Goal: Feedback & Contribution: Contribute content

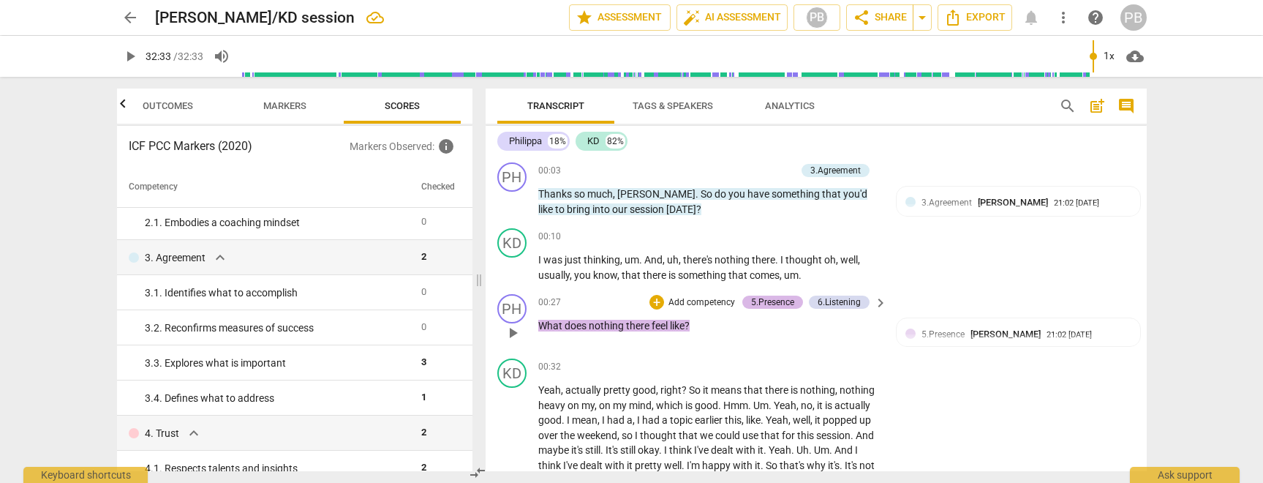
click at [776, 299] on div "5.Presence" at bounding box center [772, 301] width 43 height 13
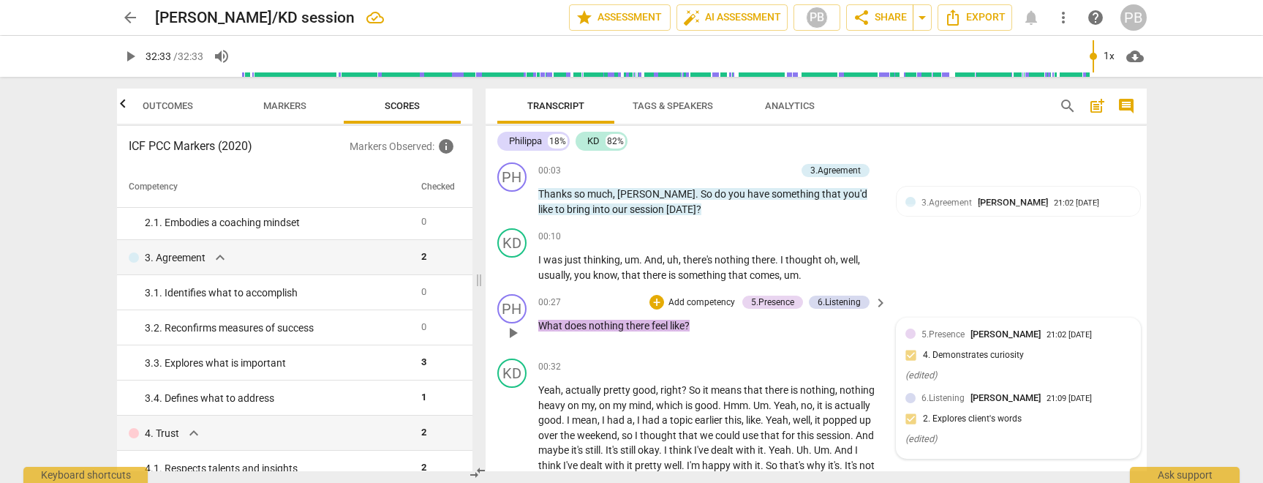
click at [759, 459] on span "it" at bounding box center [758, 465] width 6 height 12
click at [925, 336] on div "5.Presence [PERSON_NAME] 21:02 [DATE] 4. Demonstrates curiosity ( edited ) 6.Li…" at bounding box center [1017, 388] width 243 height 140
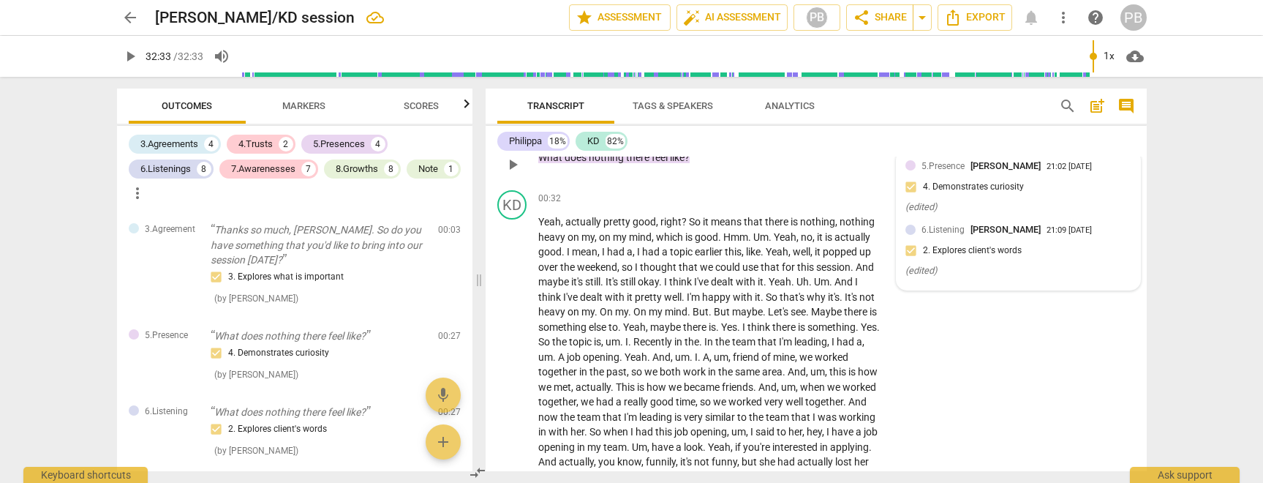
click at [935, 167] on span "5.Presence" at bounding box center [942, 166] width 43 height 10
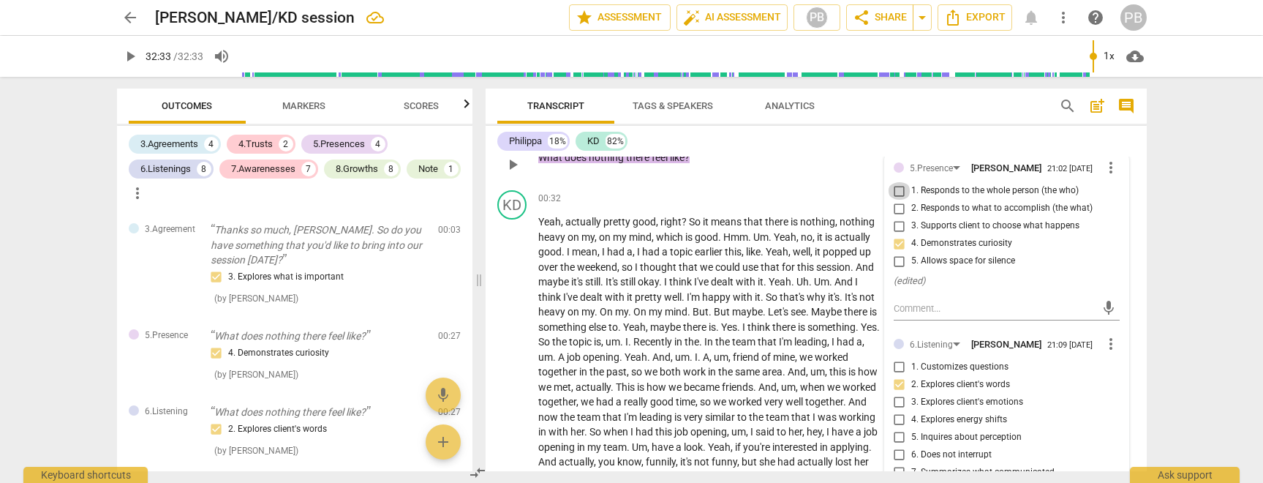
click at [897, 198] on input "1. Responds to the whole person (the who)" at bounding box center [899, 191] width 23 height 18
checkbox input "true"
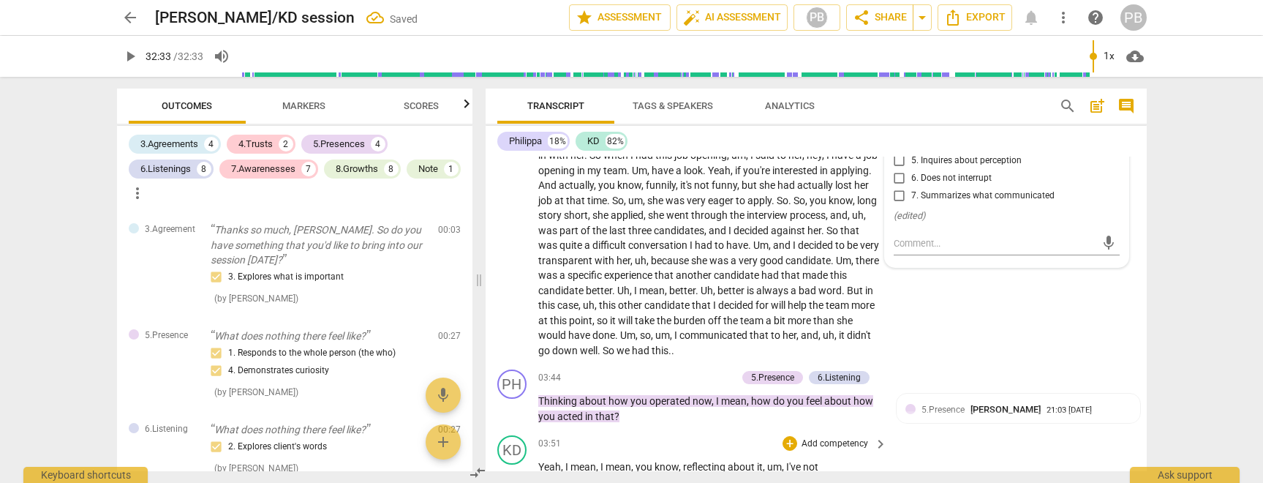
scroll to position [502, 0]
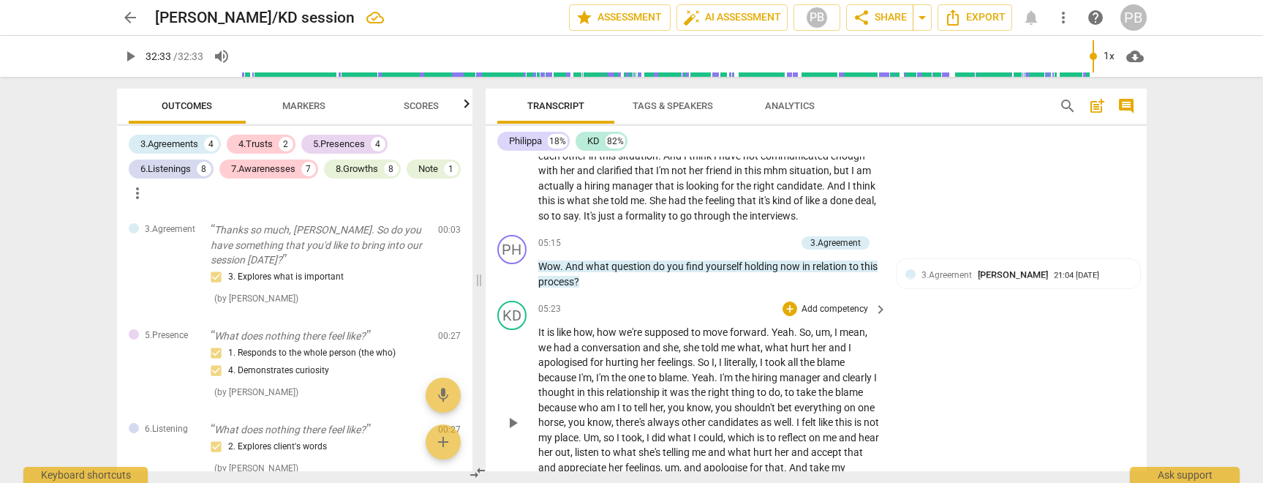
scroll to position [906, 0]
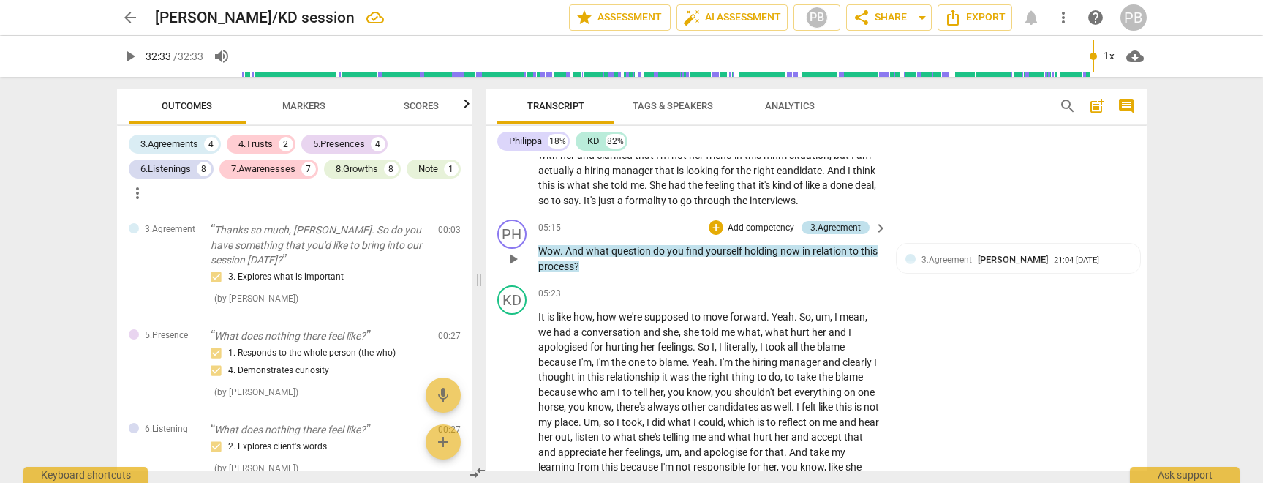
click at [844, 227] on div "3.Agreement" at bounding box center [835, 227] width 50 height 13
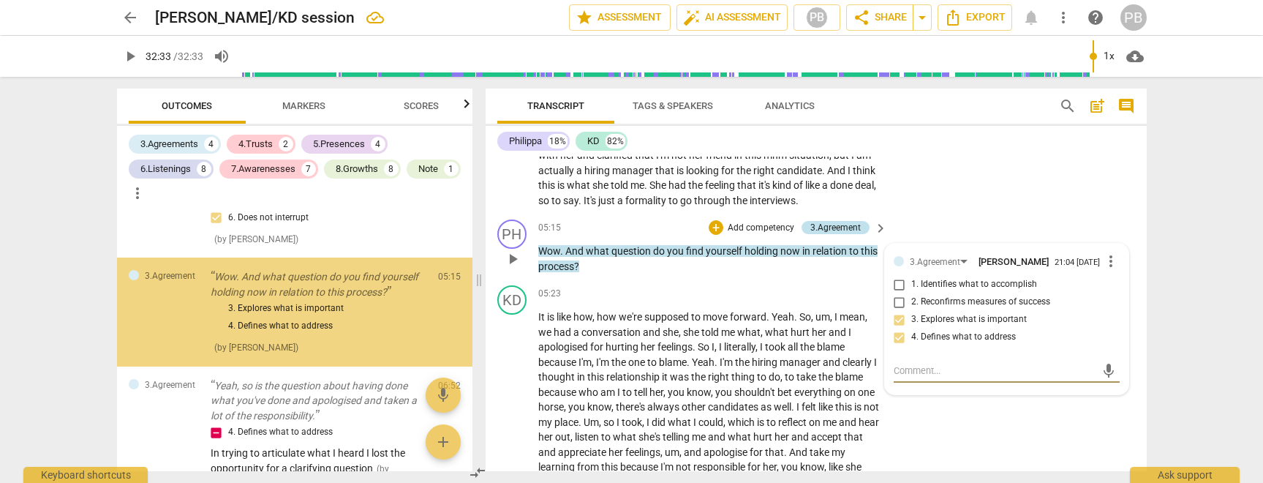
scroll to position [429, 0]
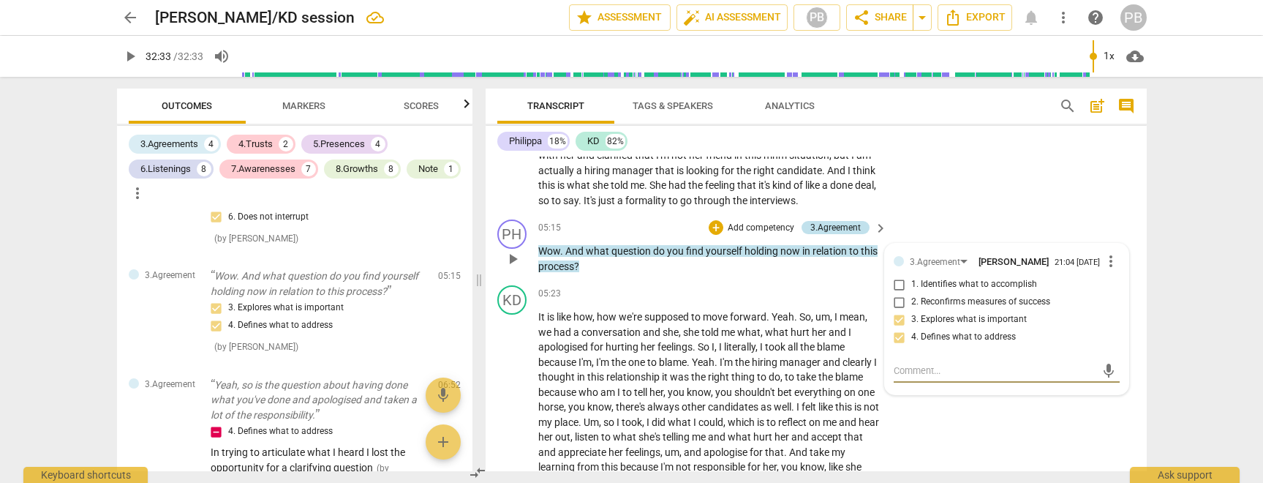
type textarea "D"
type textarea "N"
type textarea "Ne"
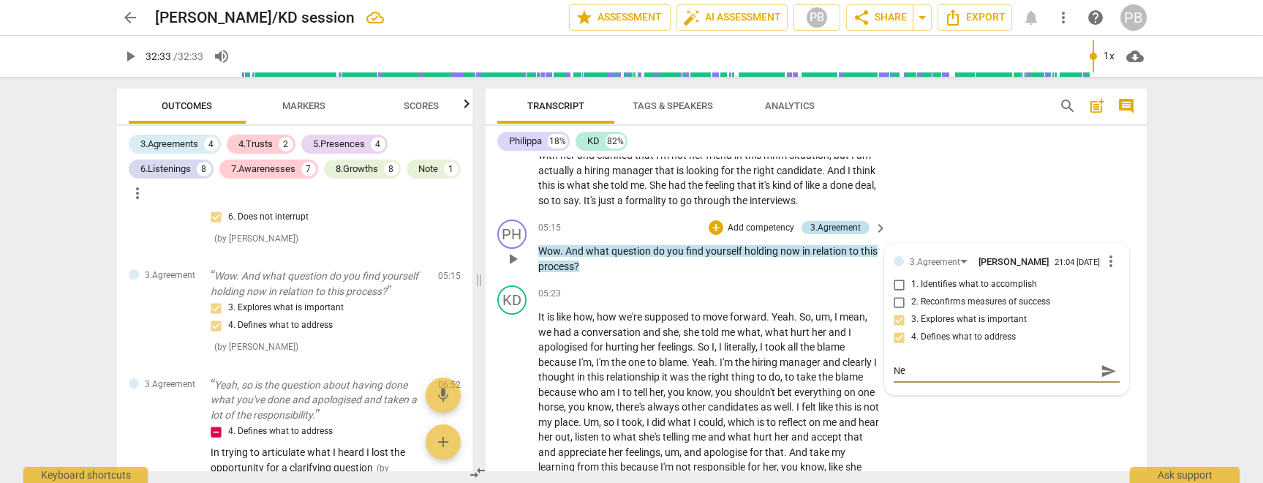
type textarea "Nee"
type textarea "Need"
type textarea "Needs"
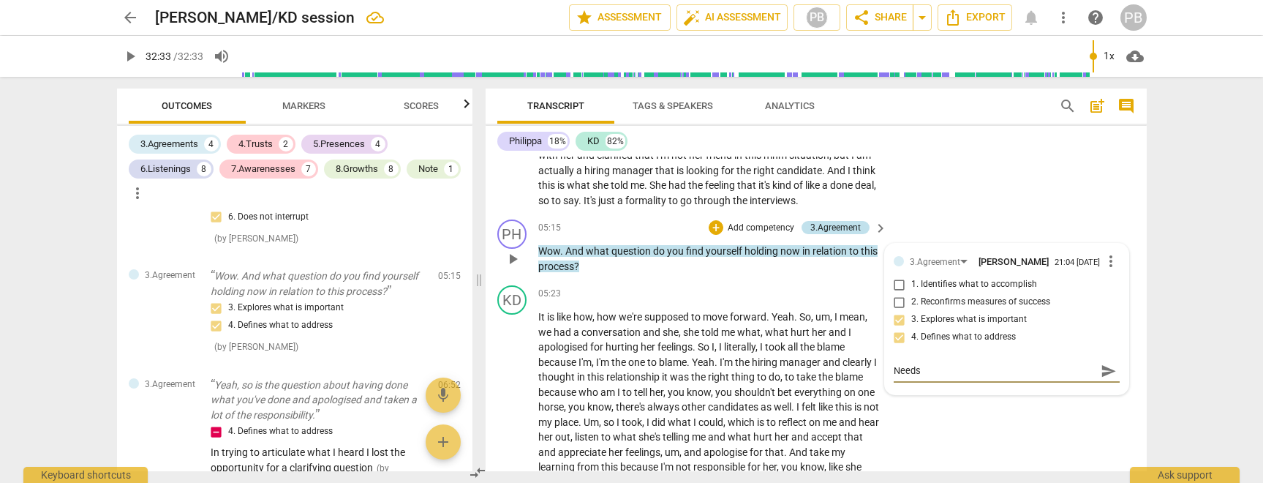
type textarea "Needs"
type textarea "Needs t"
type textarea "Needs to"
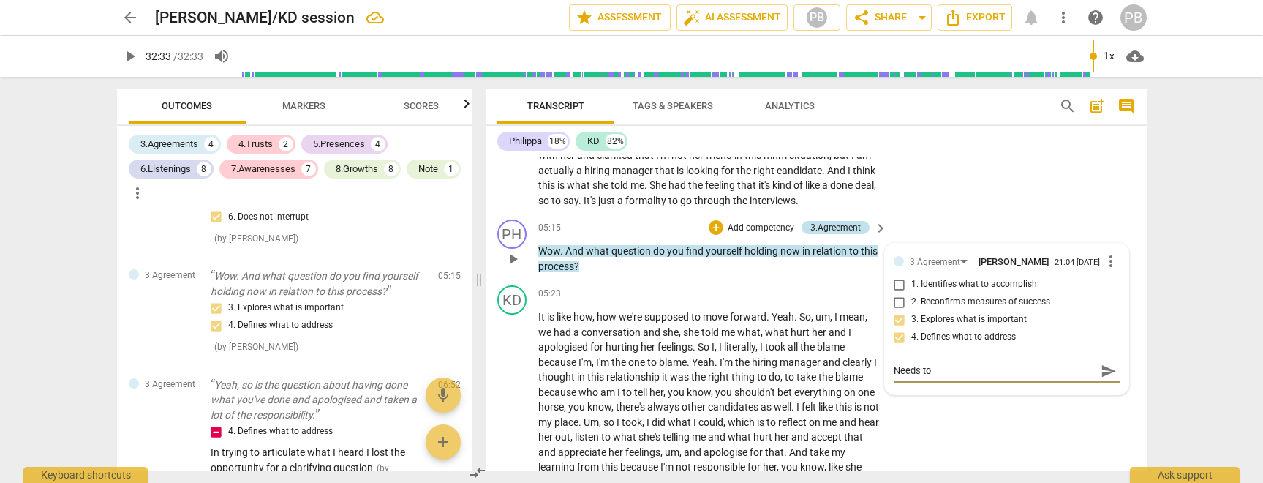
type textarea "Needs to"
type textarea "Needs to a"
type textarea "Needs to ac"
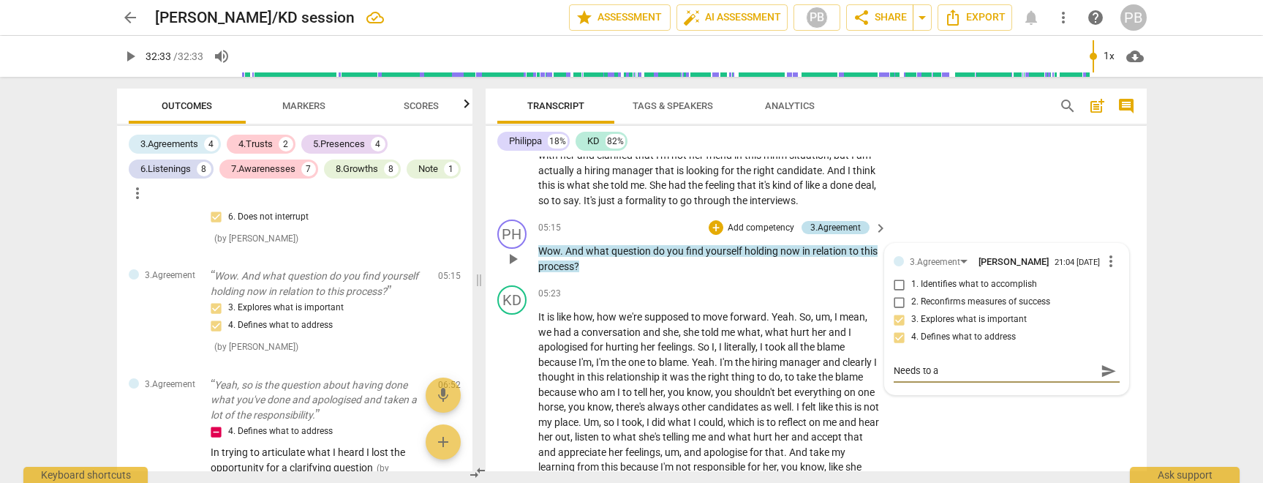
type textarea "Needs to ac"
type textarea "Needs to act"
type textarea "Needs to actu"
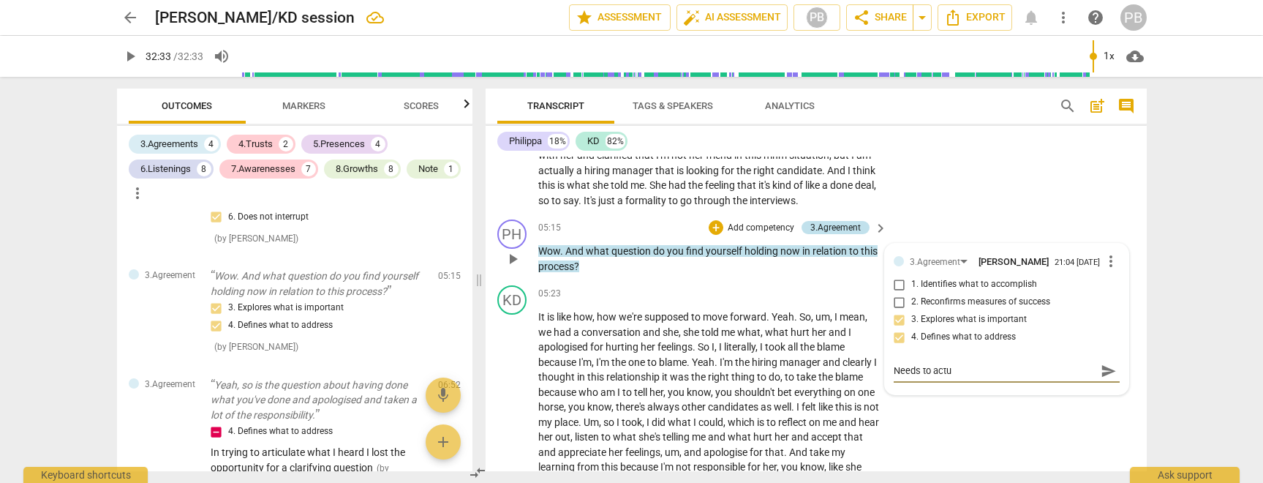
type textarea "Needs to actua"
type textarea "Needs to actual"
type textarea "Needs to actuall"
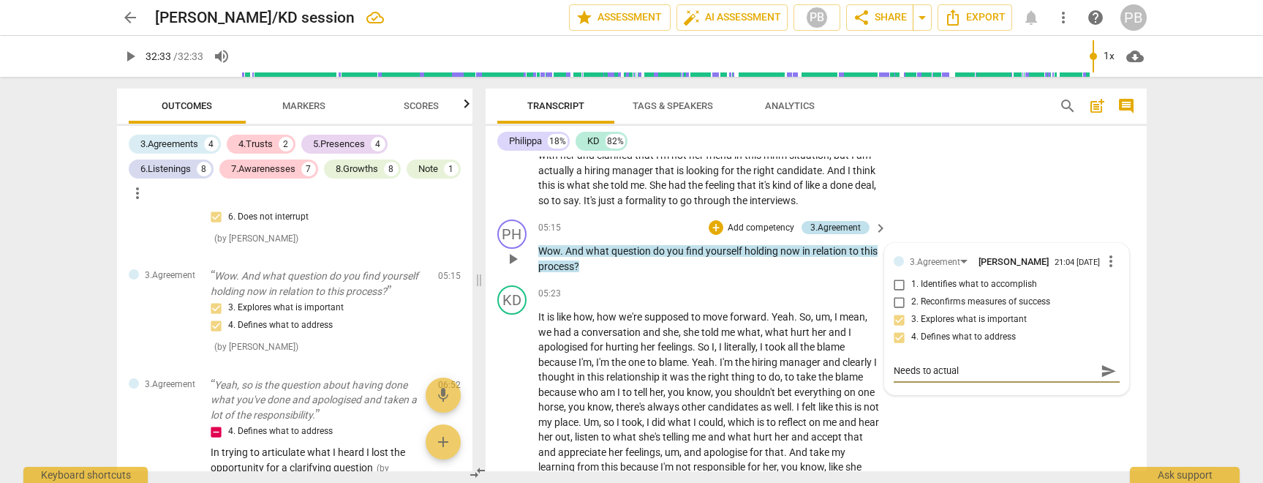
type textarea "Needs to actuall"
type textarea "Needs to actuall u"
type textarea "Needs to actuall"
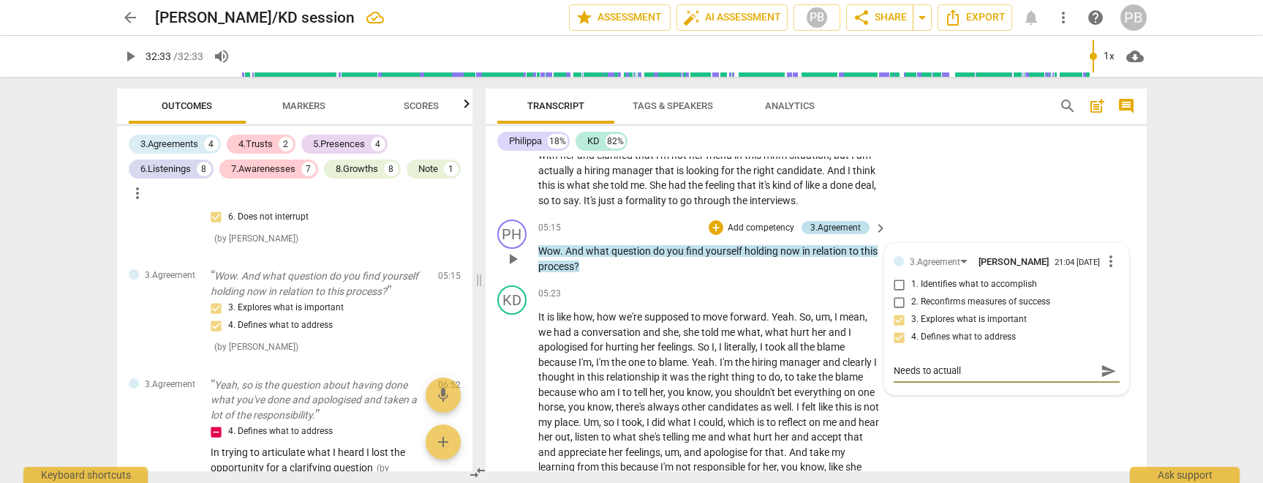
type textarea "Needs to actuall"
type textarea "Needs to actually"
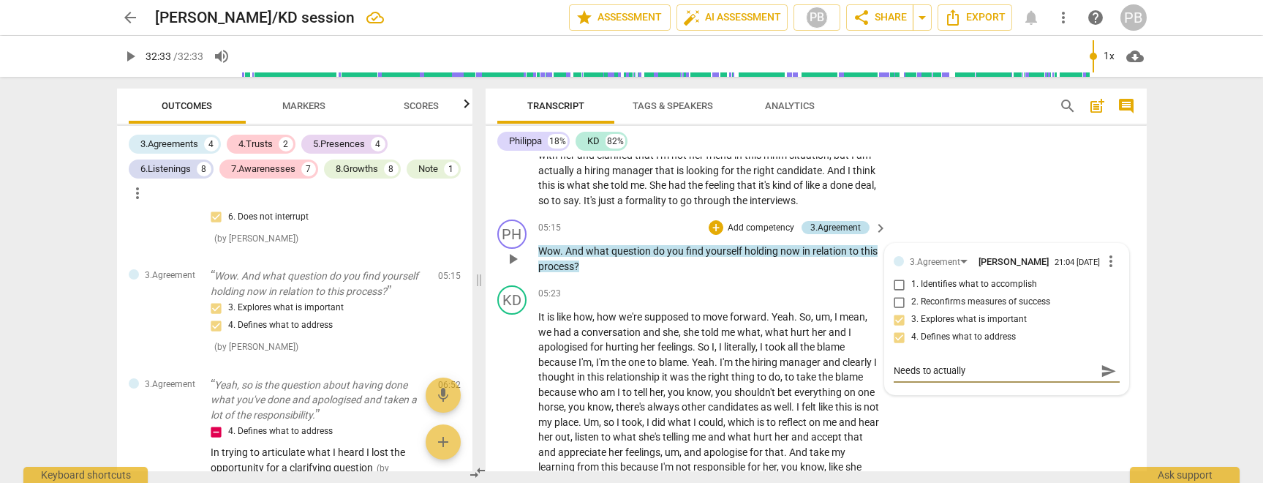
type textarea "Needs to actually"
type textarea "Needs to actually u"
type textarea "Needs to actually us"
type textarea "Needs to actually use"
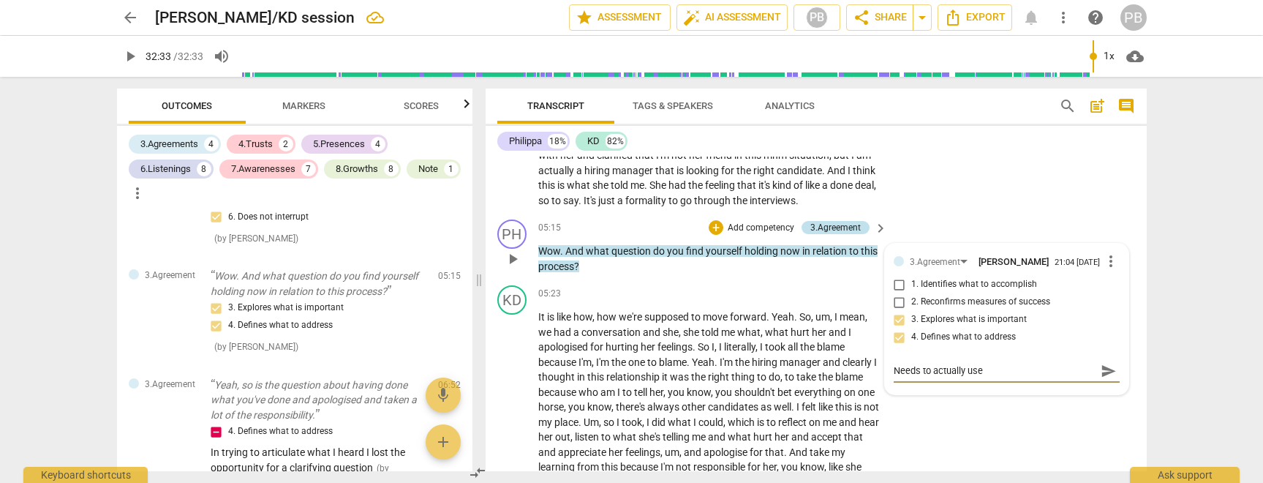
type textarea "Needs to actually use"
type textarea "Needs to actually use th"
type textarea "Needs to actually use the"
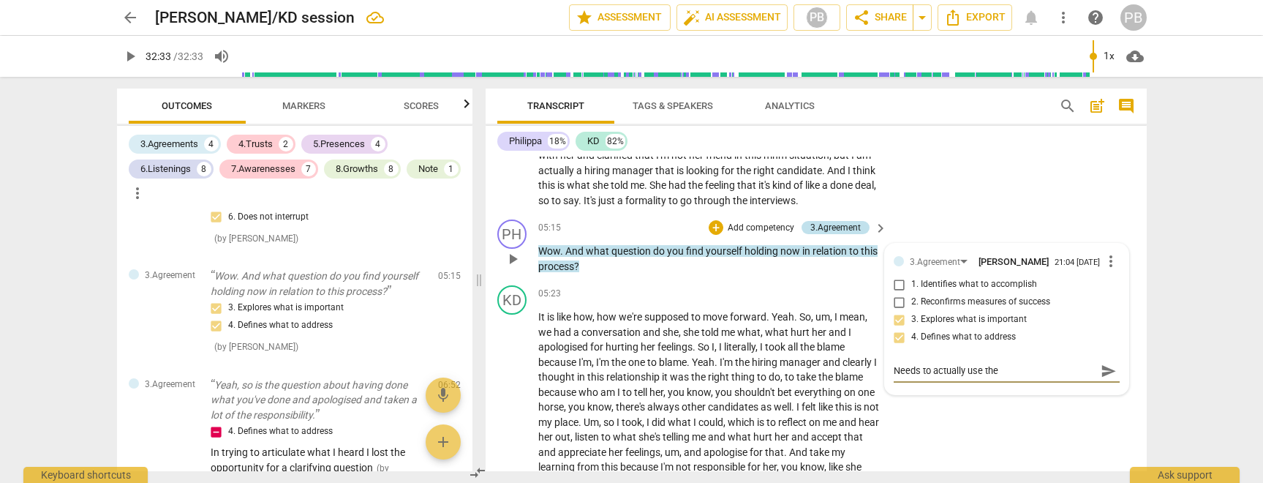
type textarea "Needs to actually use the"
type textarea "Needs to actually use the w"
type textarea "Needs to actually use the wo"
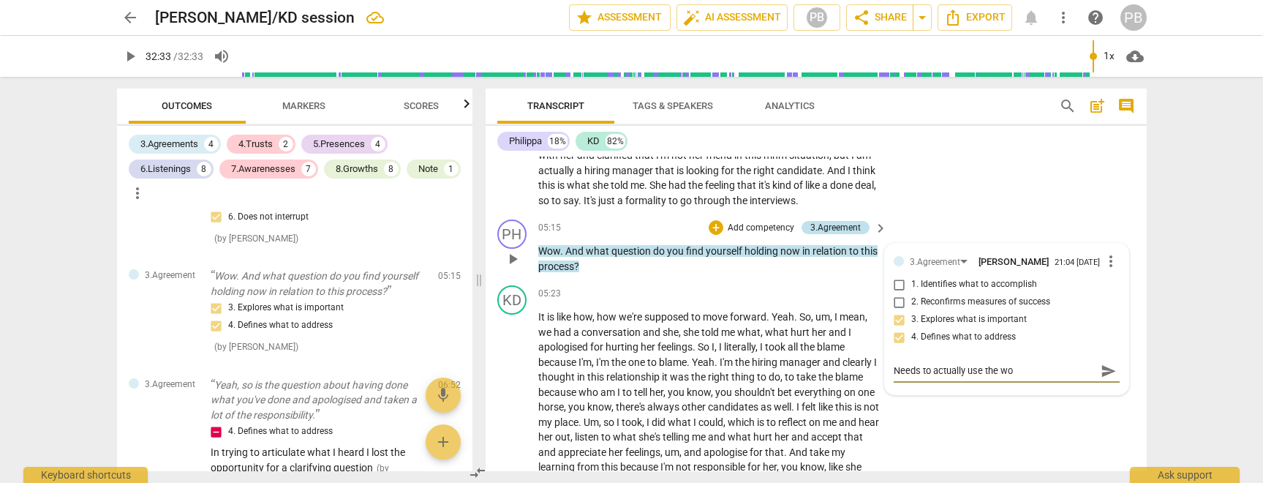
type textarea "Needs to actually use the wor"
type textarea "Needs to actually use the work"
type textarea "Needs to actually use the wor"
type textarea "Needs to actually use the word"
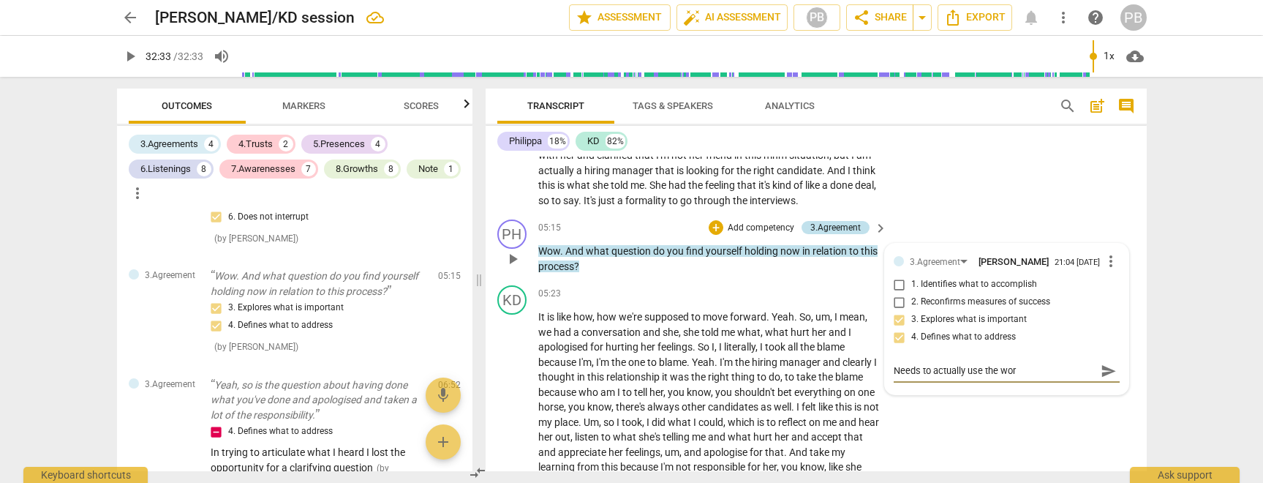
type textarea "Needs to actually use the word"
type textarea "Needs to actually use the word i"
type textarea "Needs to actually use the word im"
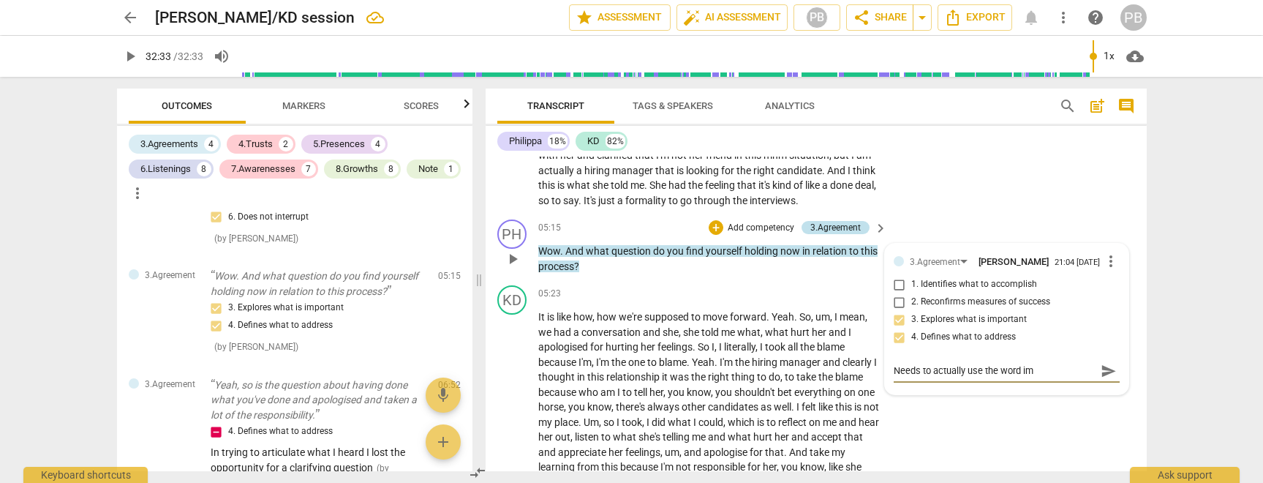
type textarea "Needs to actually use the word imp"
type textarea "Needs to actually use the word impo"
type textarea "Needs to actually use the word impor"
type textarea "Needs to actually use the word import"
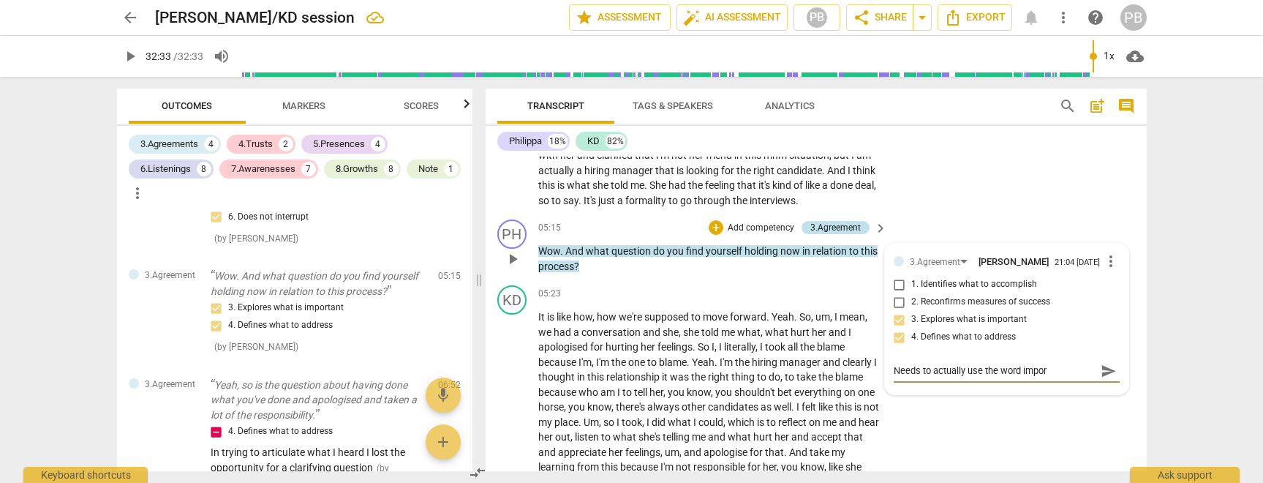
type textarea "Needs to actually use the word import"
type textarea "Needs to actually use the word importa"
type textarea "Needs to actually use the word importan"
type textarea "Needs to actually use the word important"
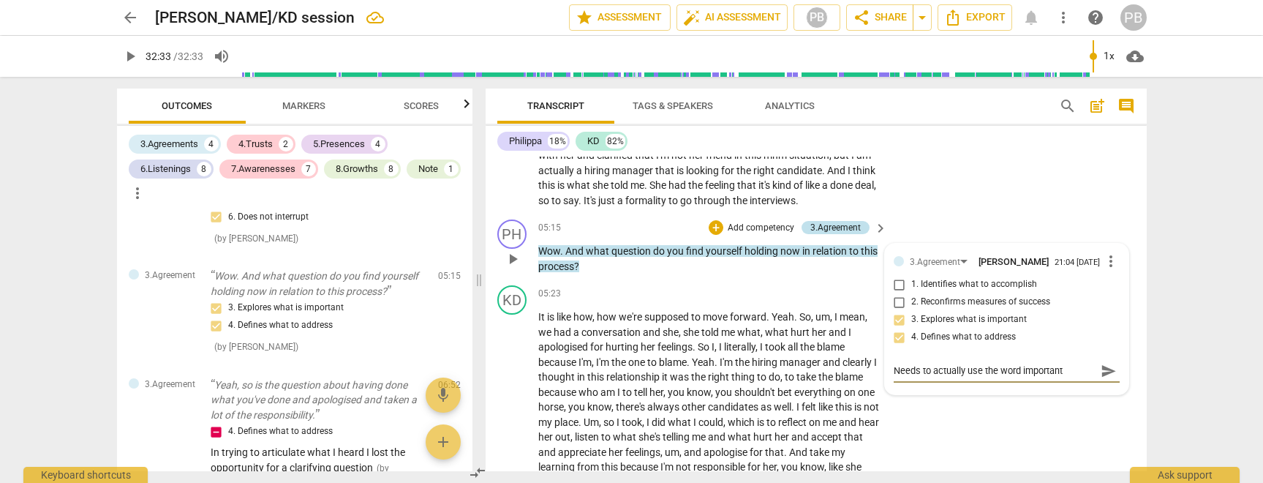
type textarea "Needs to actually use the word important"
click at [1100, 375] on span "send" at bounding box center [1108, 371] width 16 height 16
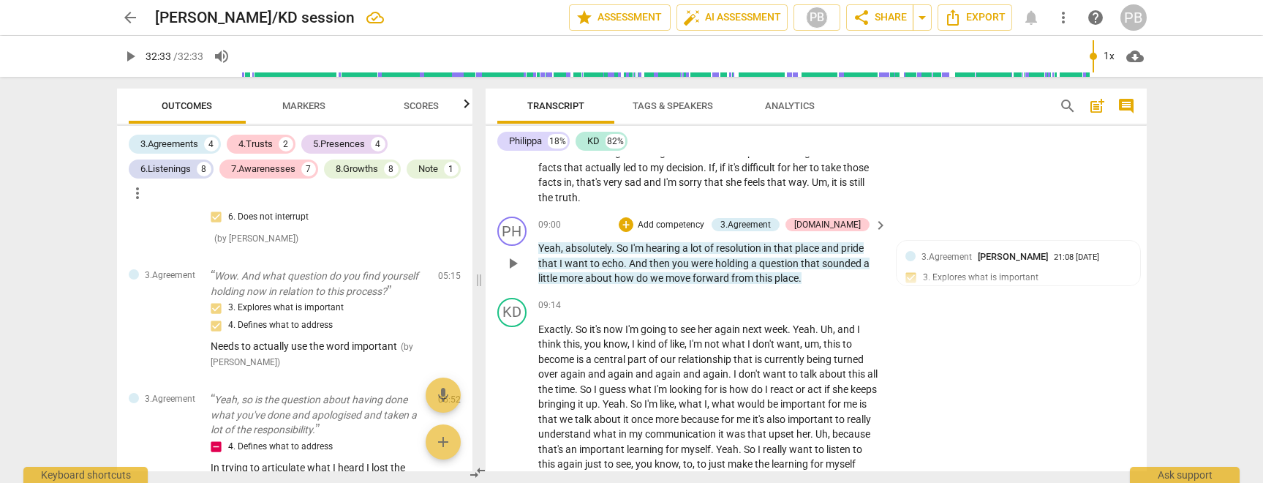
scroll to position [1753, 0]
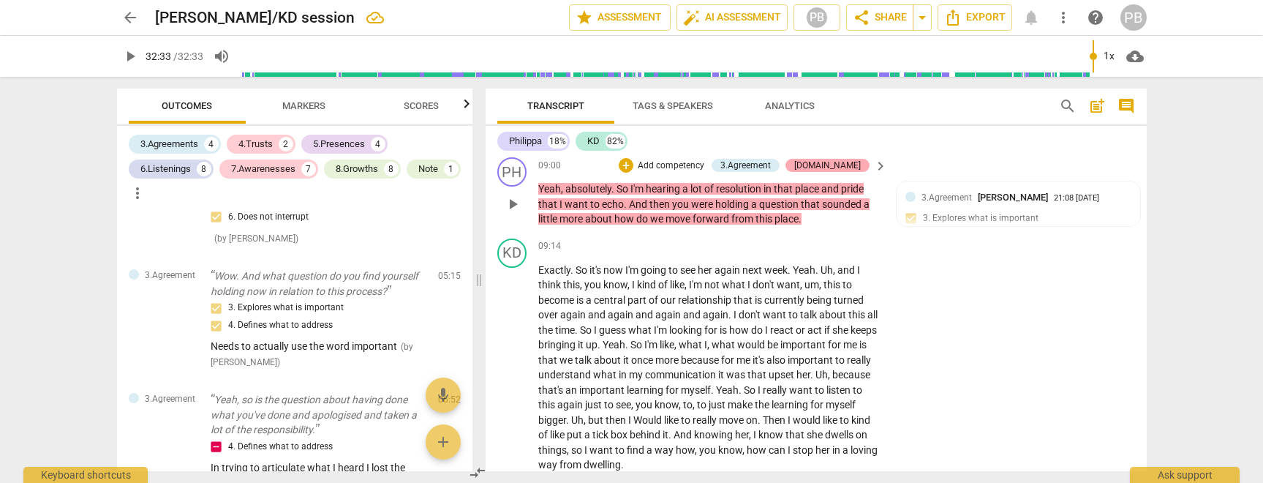
click at [842, 164] on div "[DOMAIN_NAME]" at bounding box center [827, 165] width 67 height 13
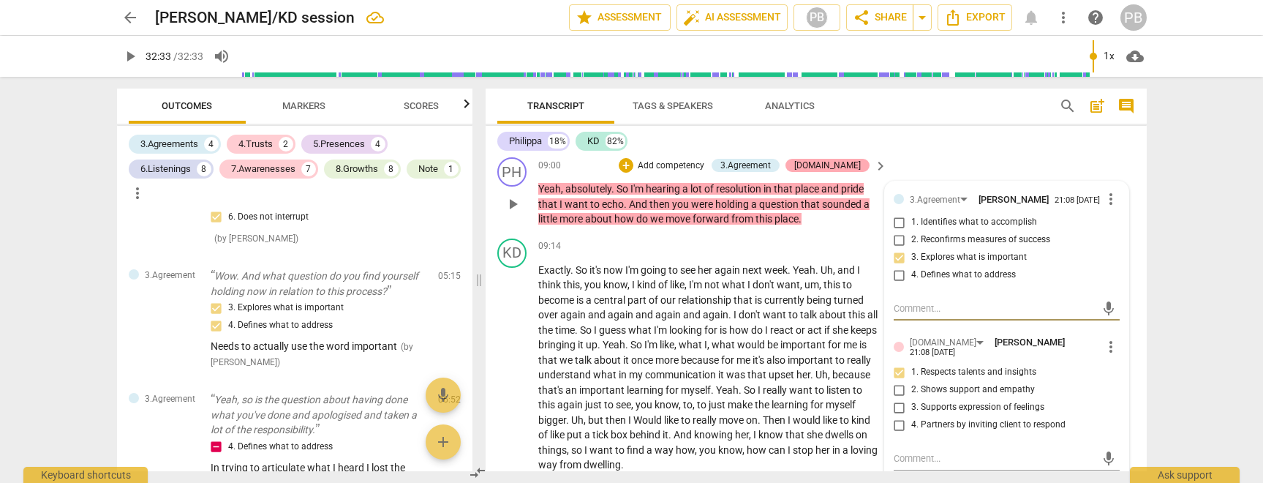
scroll to position [901, 0]
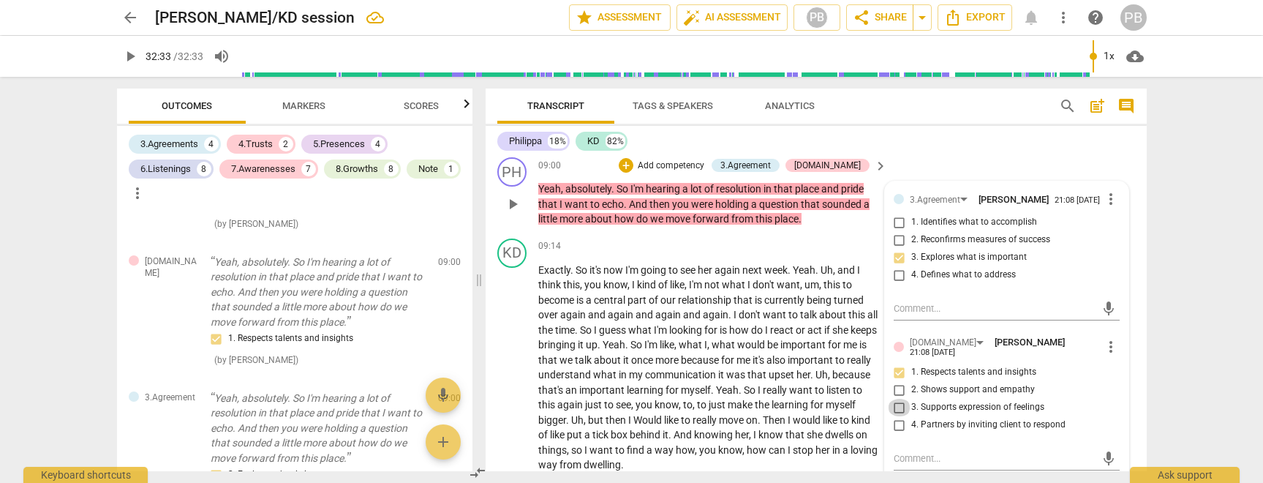
click at [897, 407] on input "3. Supports expression of feelings" at bounding box center [899, 407] width 23 height 18
checkbox input "true"
click at [897, 372] on input "1. Respects talents and insights" at bounding box center [899, 372] width 23 height 18
click at [896, 374] on input "1. Respects talents and insights" at bounding box center [899, 372] width 23 height 18
checkbox input "false"
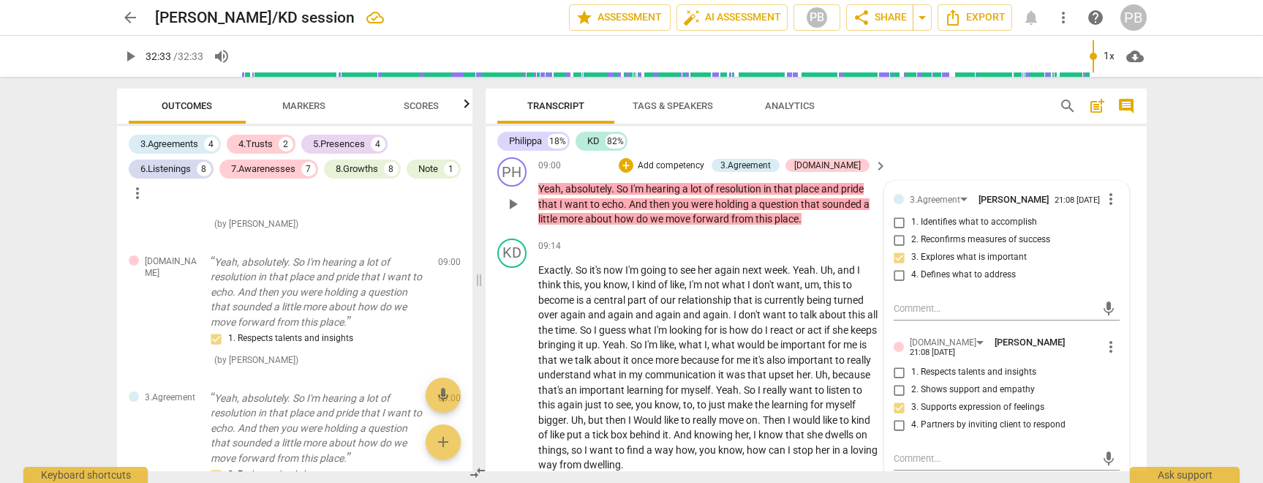
scroll to position [1796, 0]
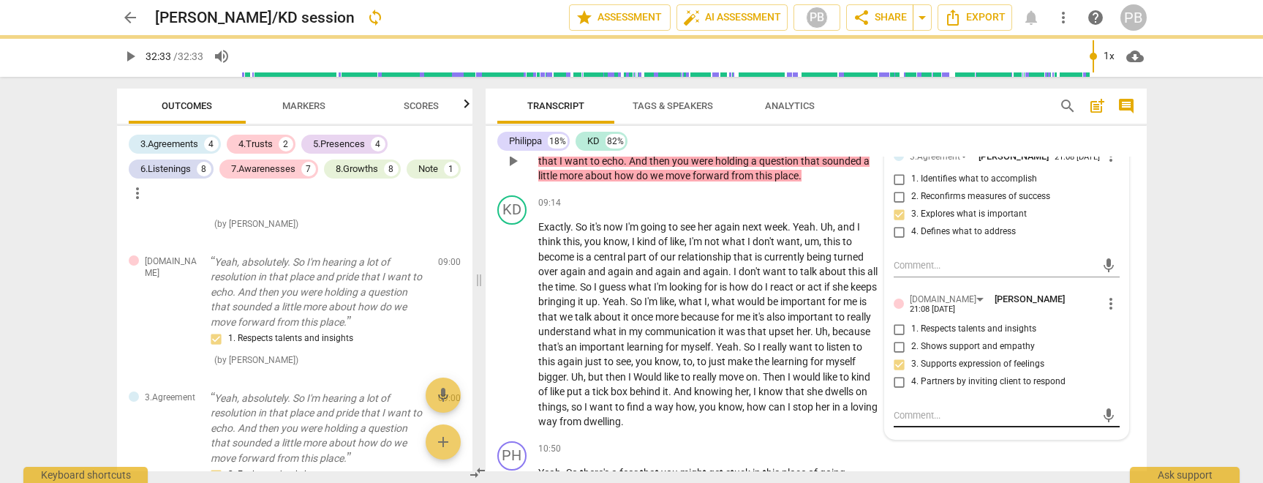
click at [934, 416] on textarea at bounding box center [994, 415] width 203 height 14
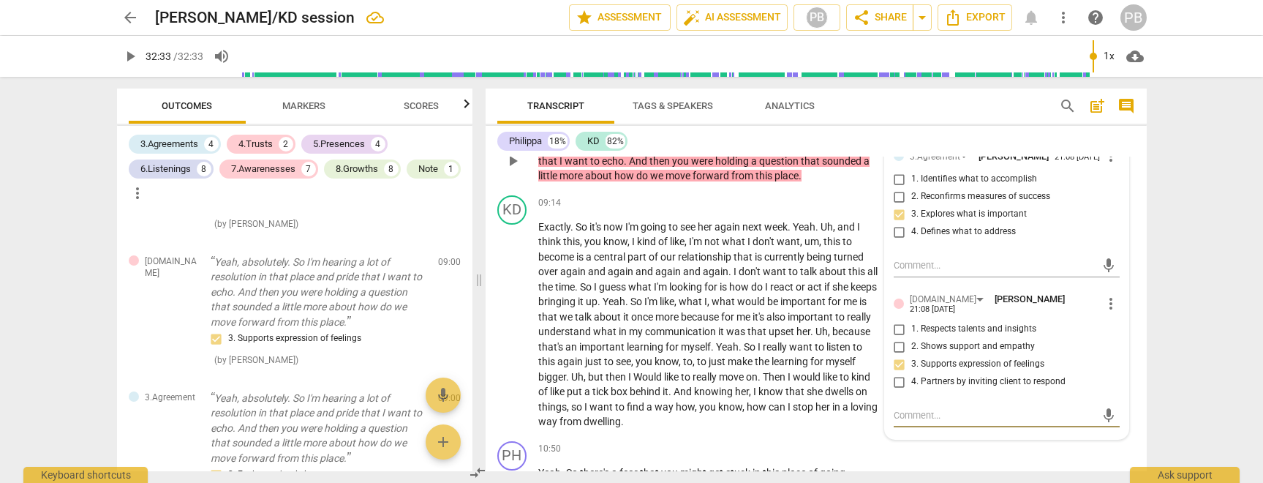
click at [897, 184] on input "1. Identifies what to accomplish" at bounding box center [899, 179] width 23 height 18
checkbox input "true"
click at [895, 219] on input "3. Explores what is important" at bounding box center [899, 214] width 23 height 18
click at [901, 220] on input "3. Explores what is important" at bounding box center [899, 214] width 23 height 18
checkbox input "false"
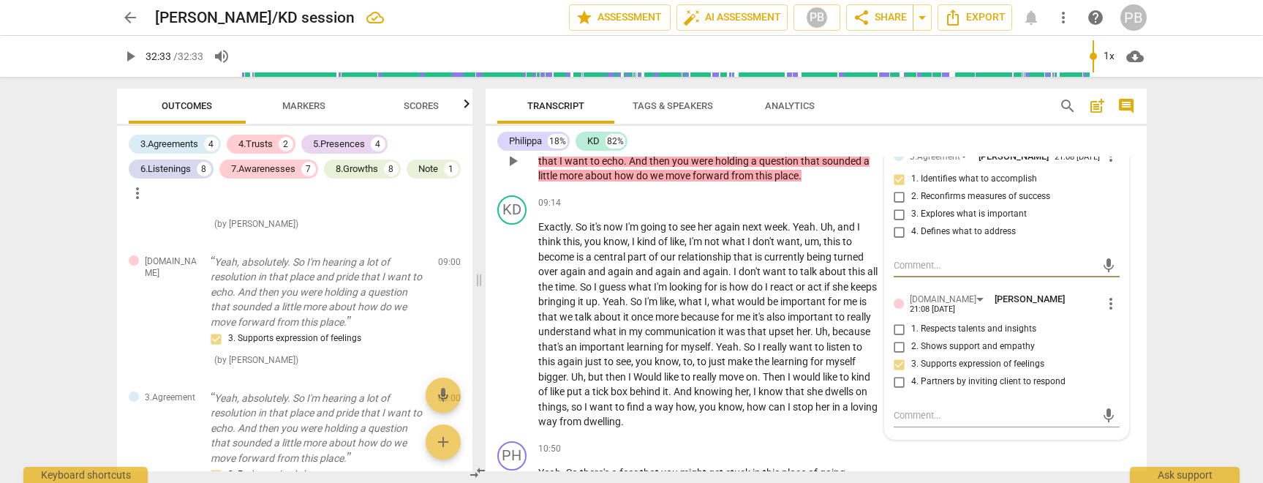
click at [910, 271] on textarea at bounding box center [994, 265] width 203 height 14
type textarea "Claf"
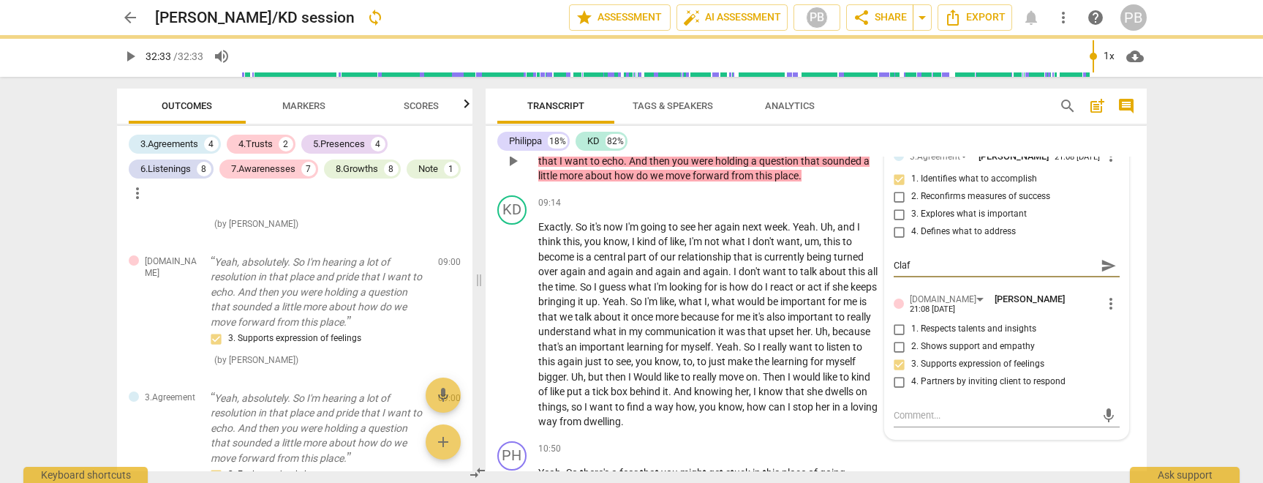
type textarea "Claf"
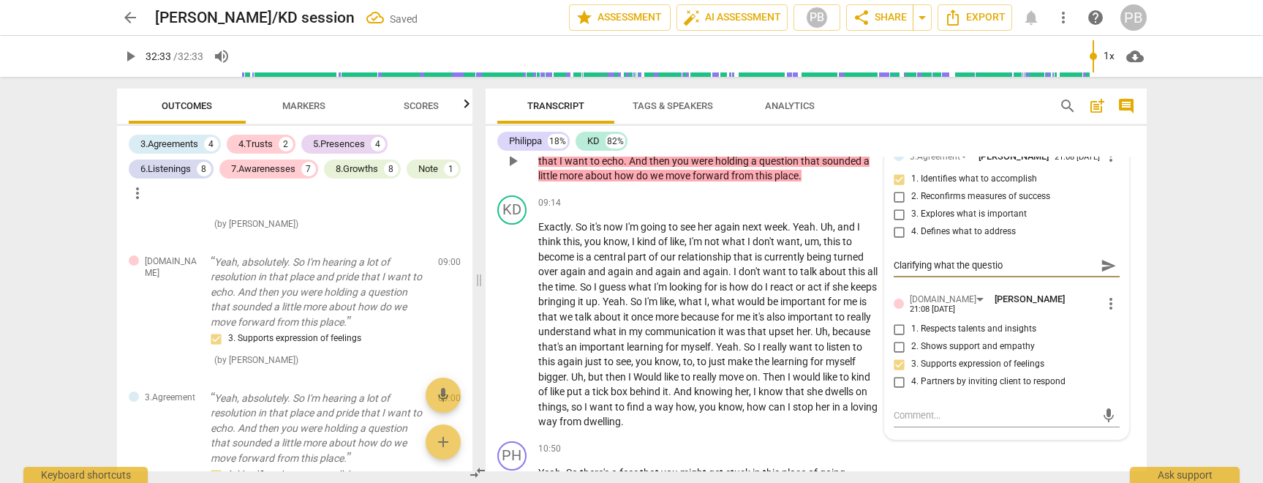
type textarea "Clarifying what the question"
type textarea "Clarifying what the question i"
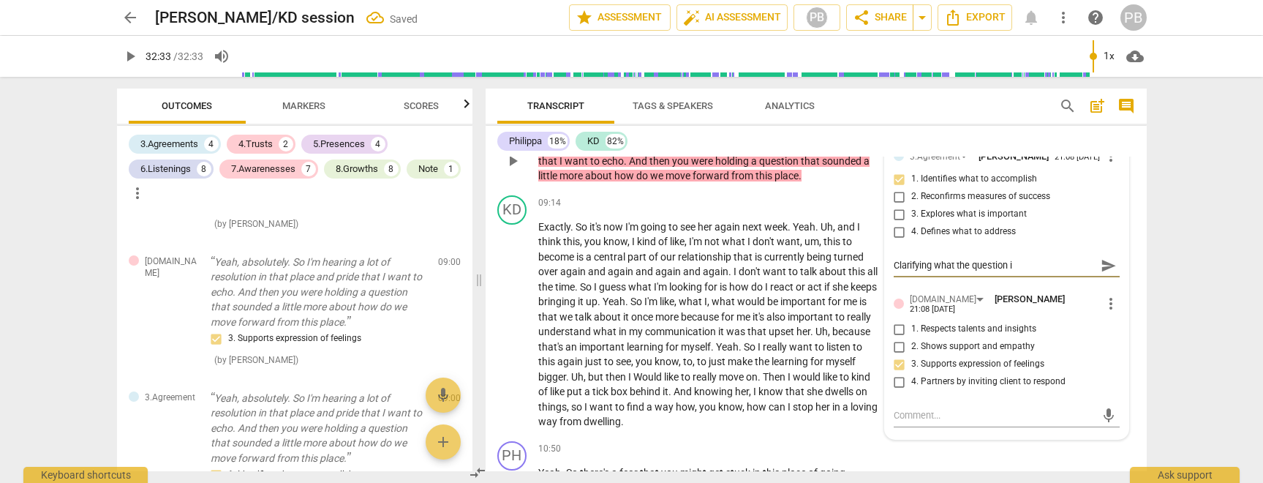
type textarea "Clarifying what the question is"
type textarea "Clarifying what the question is,"
type textarea "Clarifying what the question is, n"
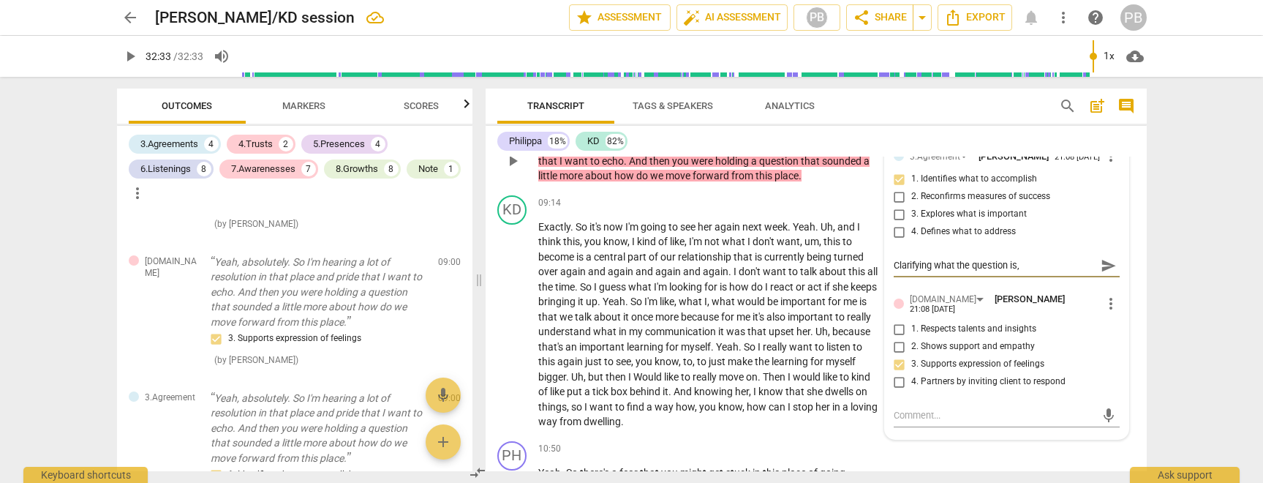
type textarea "Clarifying what the question is, n"
type textarea "Clarifying what the question is, no"
type textarea "Clarifying what the question is, not"
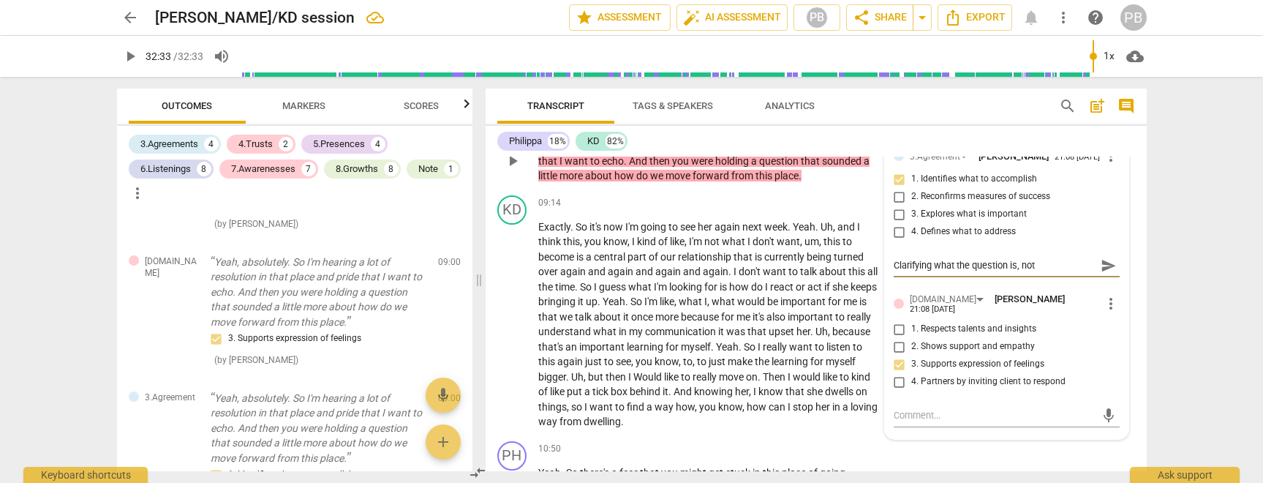
type textarea "Clarifying what the question is, not"
type textarea "Clarifying what the question is, not w"
type textarea "Clarifying what the question is, not wh"
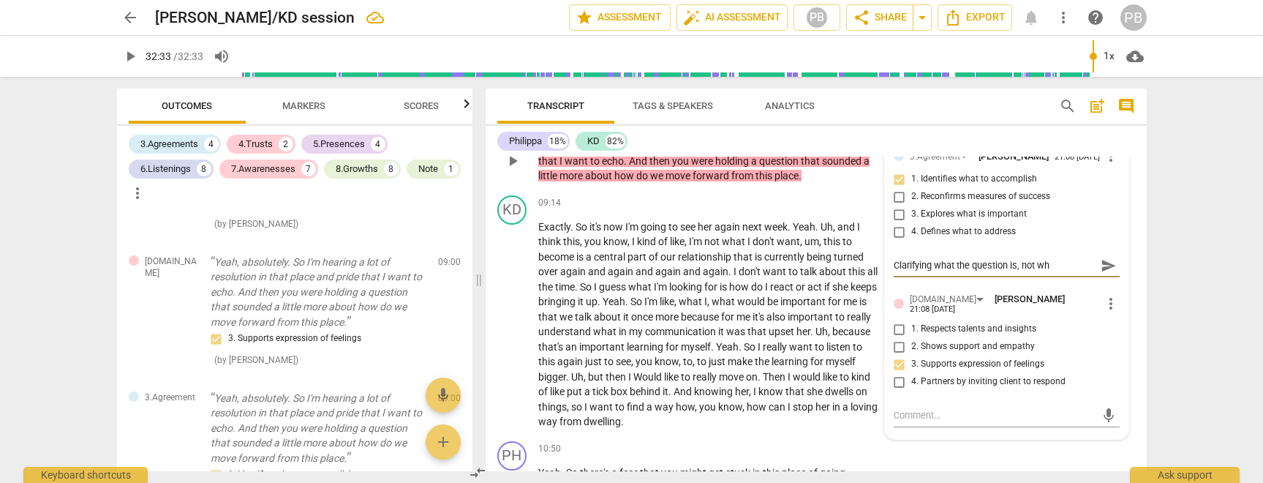
type textarea "Clarifying what the question is, not wha"
type textarea "Clarifying what the question is, not what"
type textarea "Clarifying what the question is, not what'"
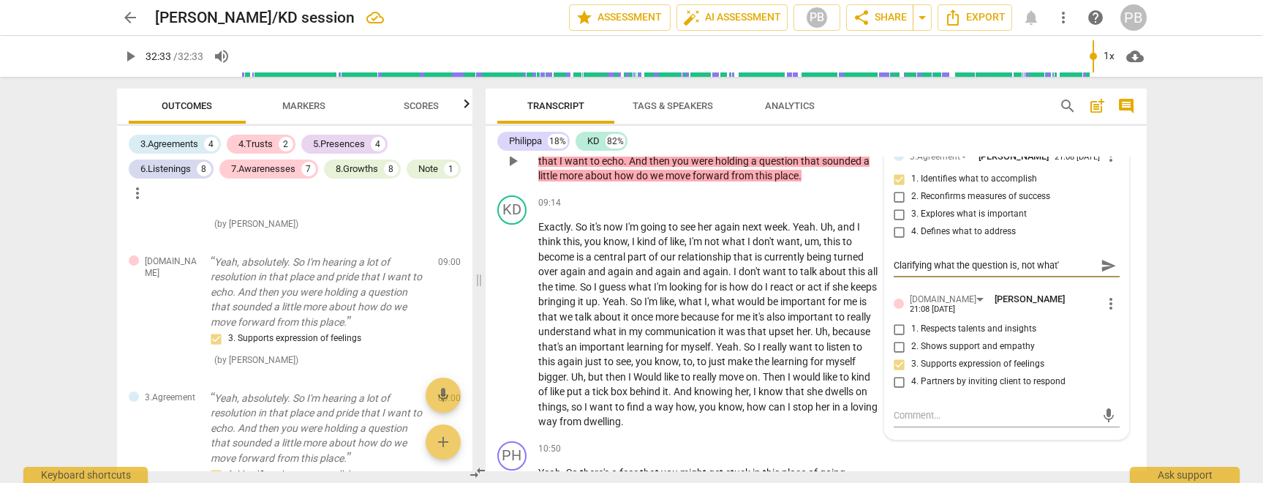
type textarea "Clarifying what the question is, not what's"
type textarea "Clarifying what the question is, not what's i"
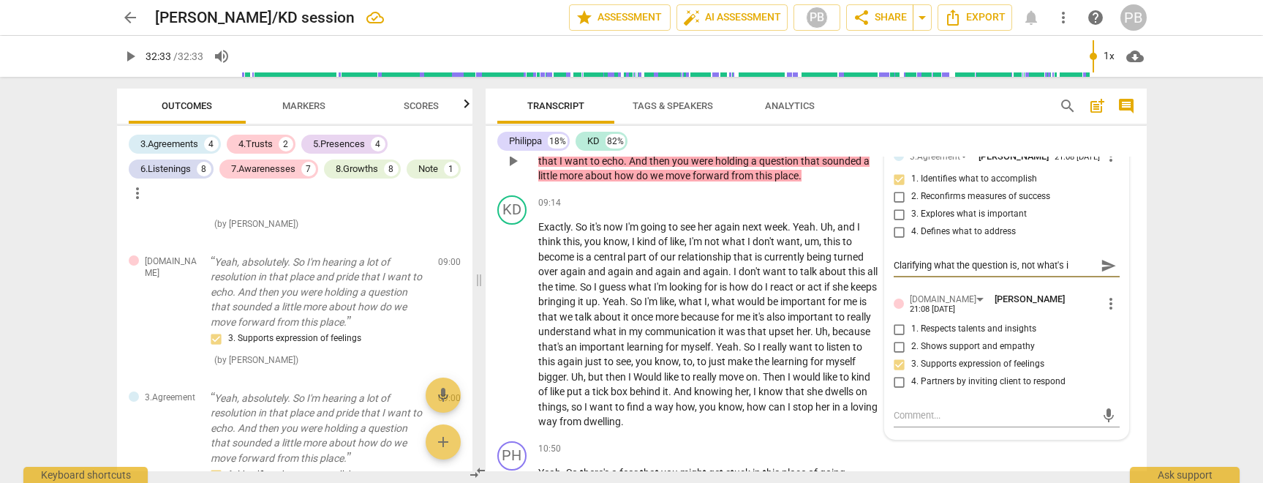
type textarea "Clarifying what the question is, not what's im"
type textarea "Clarifying what the question is, not what's imp"
type textarea "Clarifying what the question is, not what's impo"
type textarea "Clarifying what the question is, not what's impor"
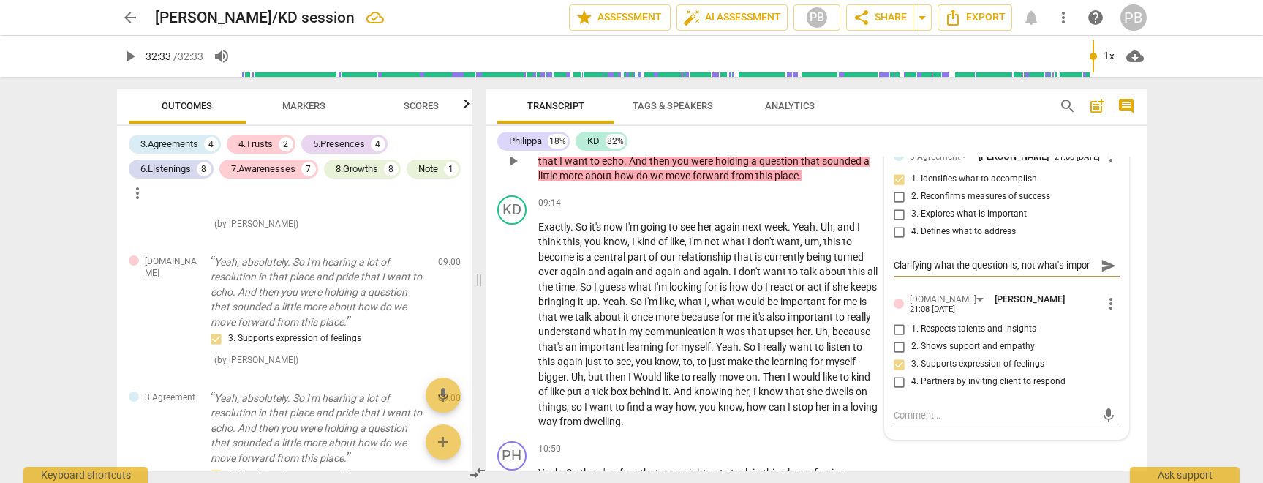
type textarea "Clarifying what the question is, not what's impor"
type textarea "Clarifying what the question is, not what's importan"
type textarea "Clarifying what the question is, not what's important"
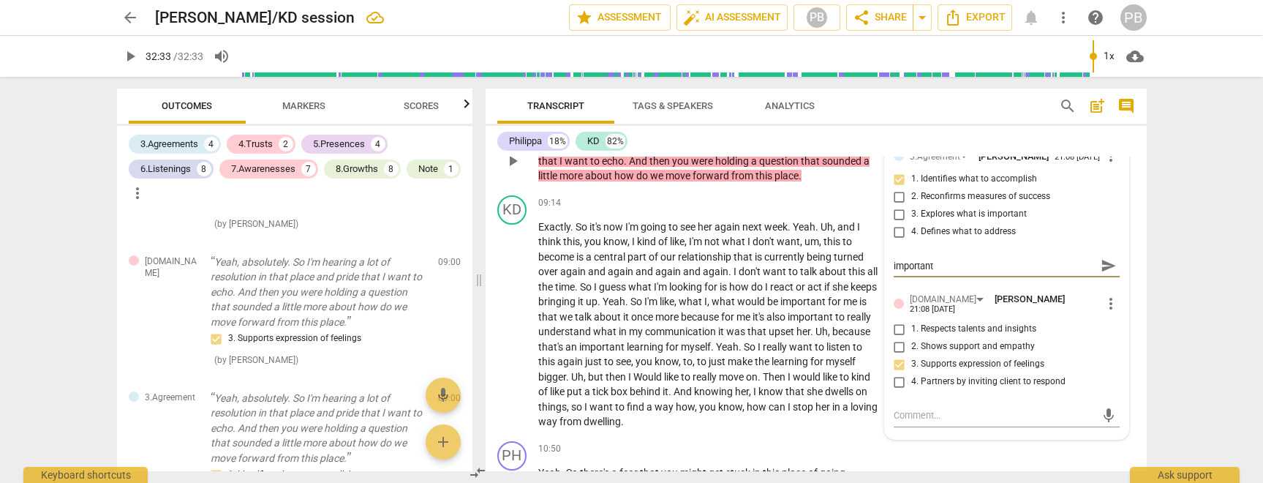
type textarea "Clarifying what the question is, not what's important"
click at [1103, 270] on span "send" at bounding box center [1108, 265] width 16 height 16
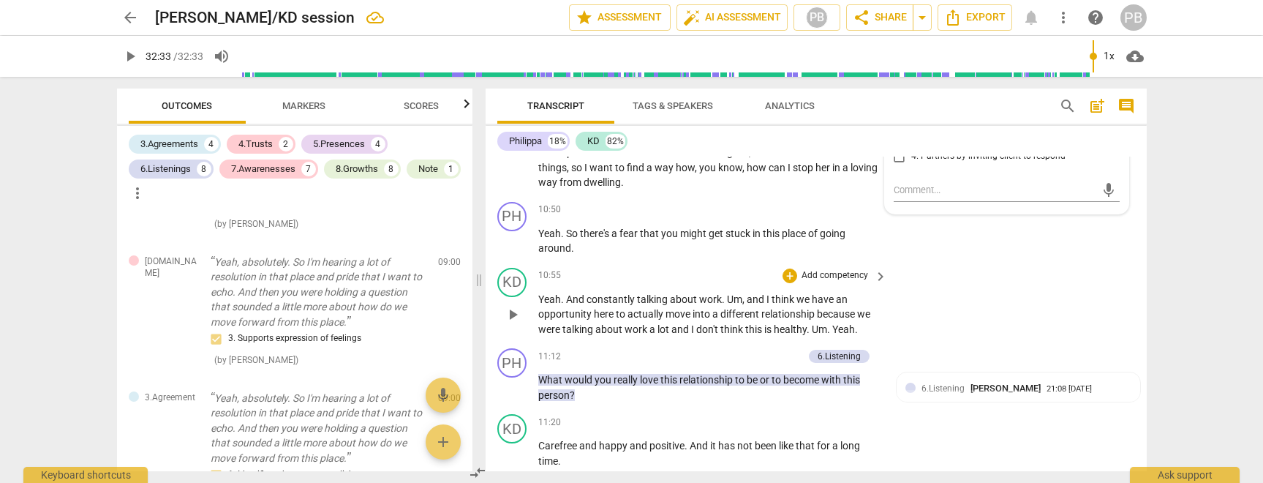
scroll to position [2058, 0]
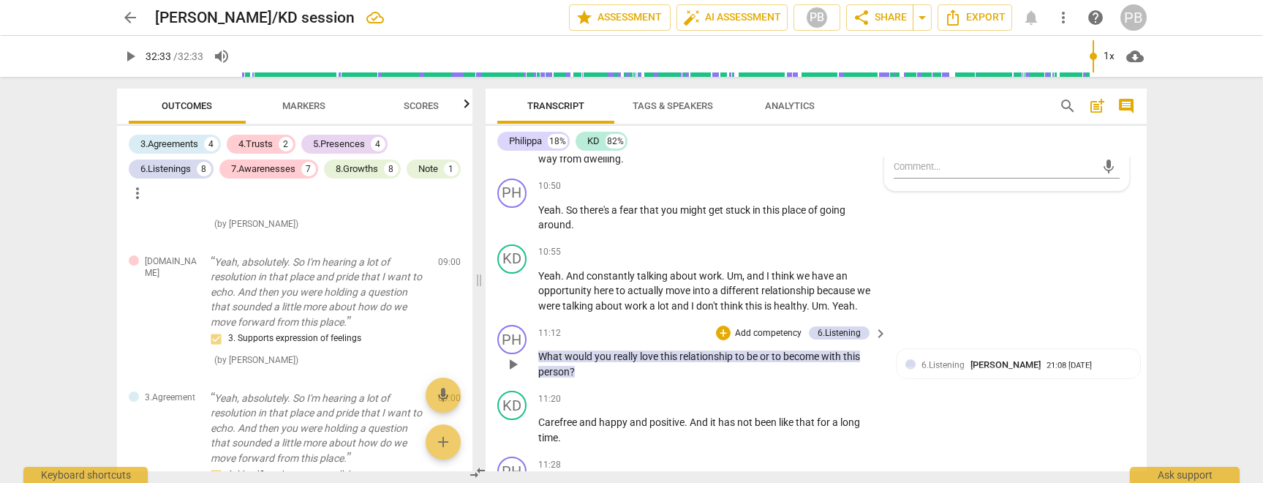
click at [769, 331] on p "Add competency" at bounding box center [767, 333] width 69 height 13
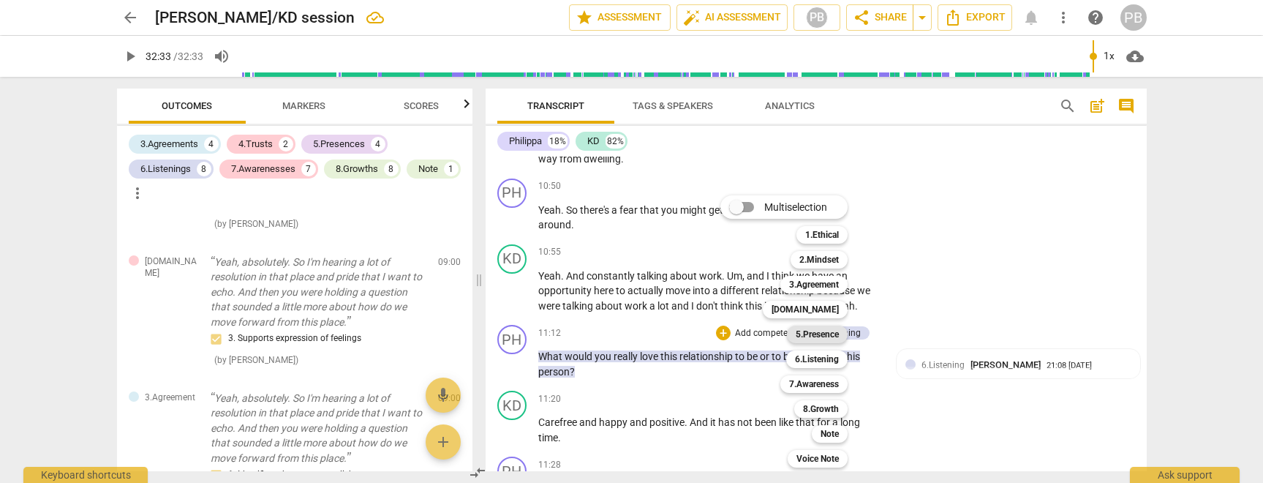
click at [827, 333] on b "5.Presence" at bounding box center [816, 334] width 43 height 18
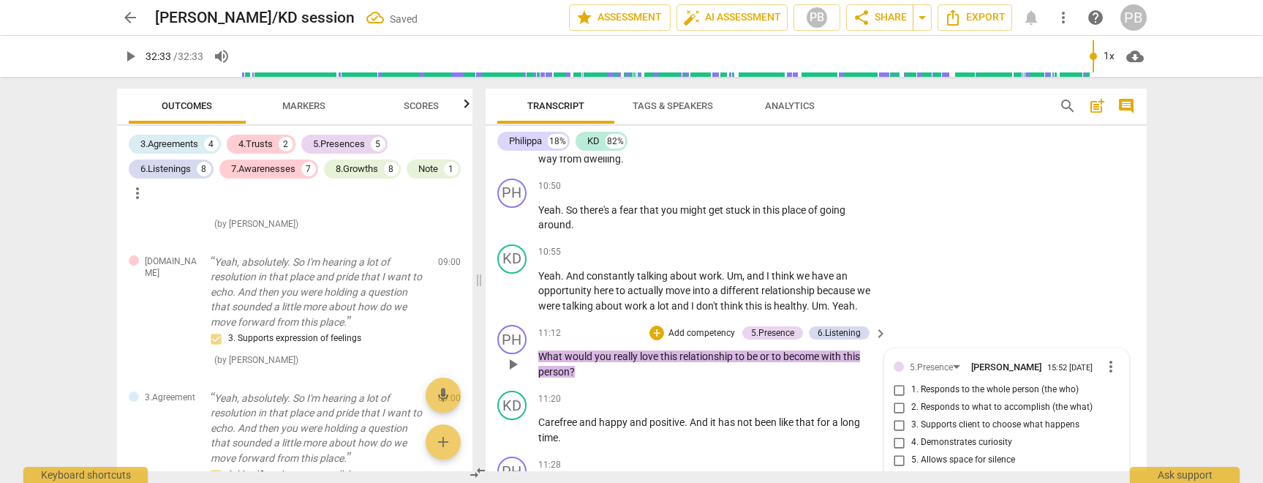
scroll to position [2243, 0]
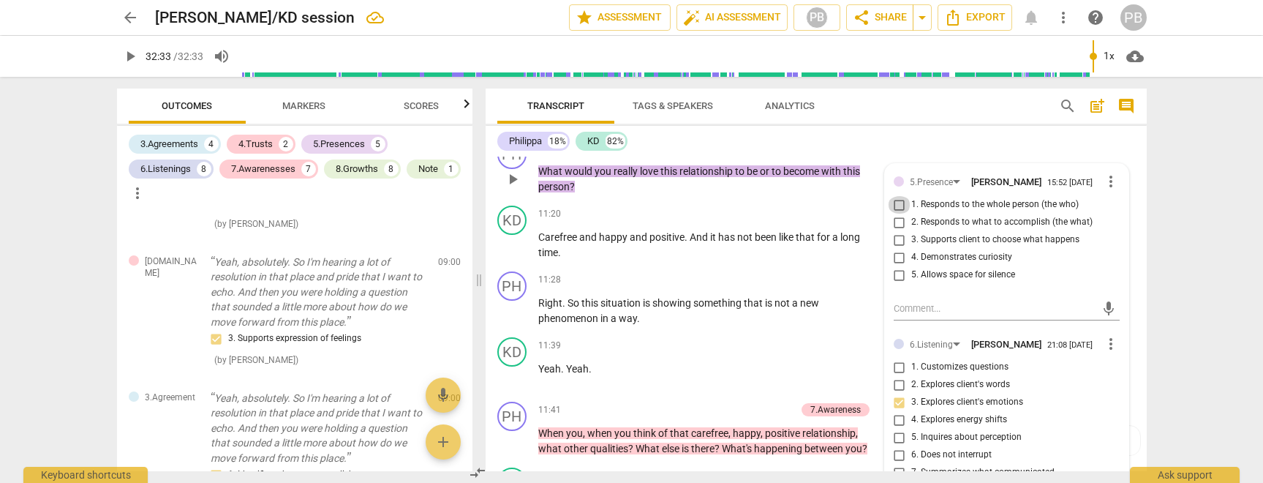
click at [898, 210] on input "1. Responds to the whole person (the who)" at bounding box center [899, 205] width 23 height 18
checkbox input "true"
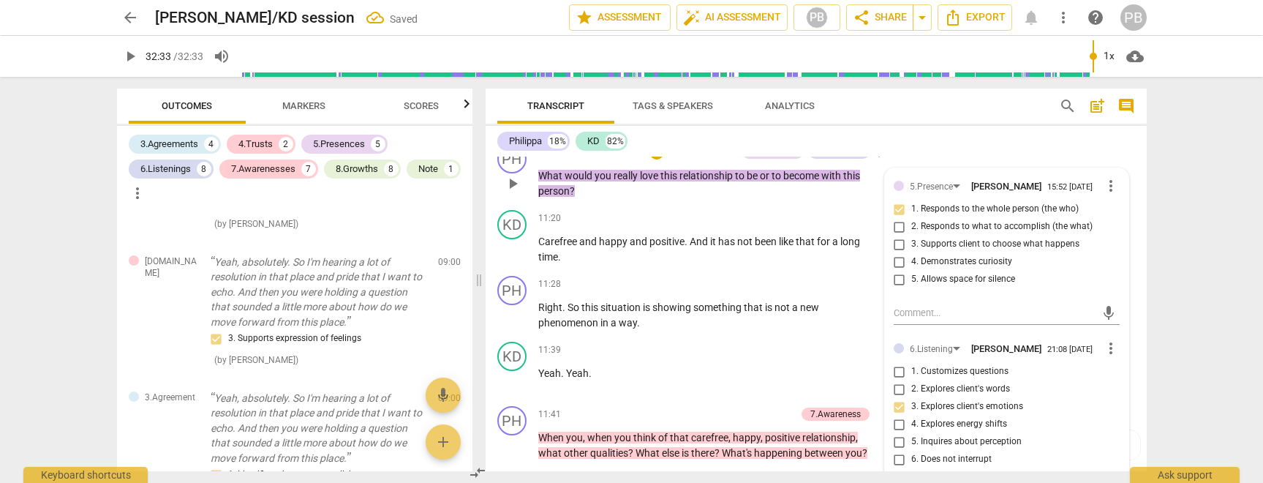
scroll to position [2220, 0]
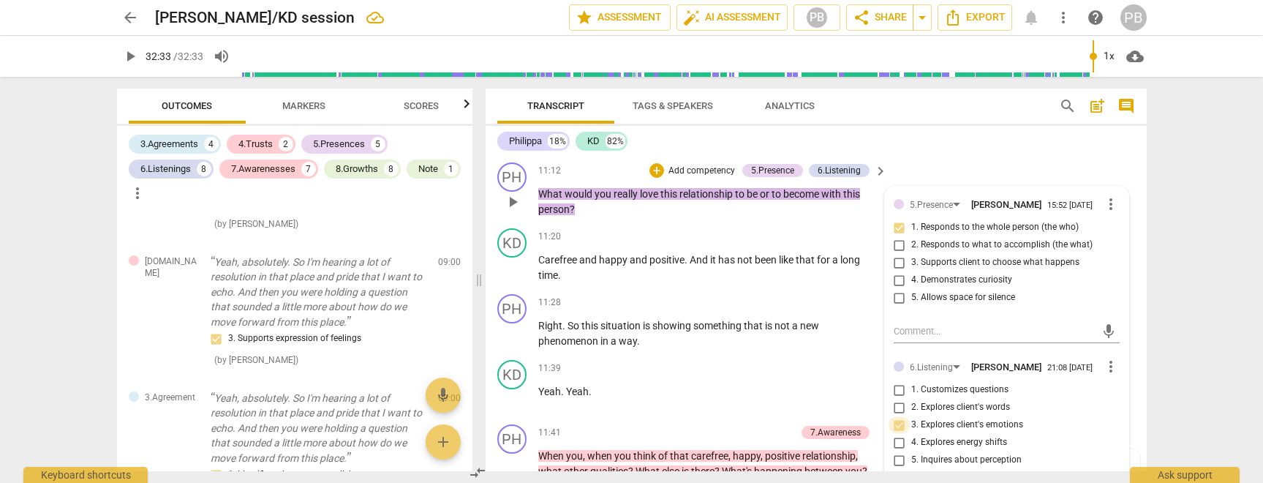
click at [898, 434] on input "3. Explores client's emotions" at bounding box center [899, 425] width 23 height 18
click at [899, 434] on input "3. Explores client's emotions" at bounding box center [899, 425] width 23 height 18
checkbox input "false"
click at [952, 370] on div "6.Listening" at bounding box center [938, 366] width 56 height 12
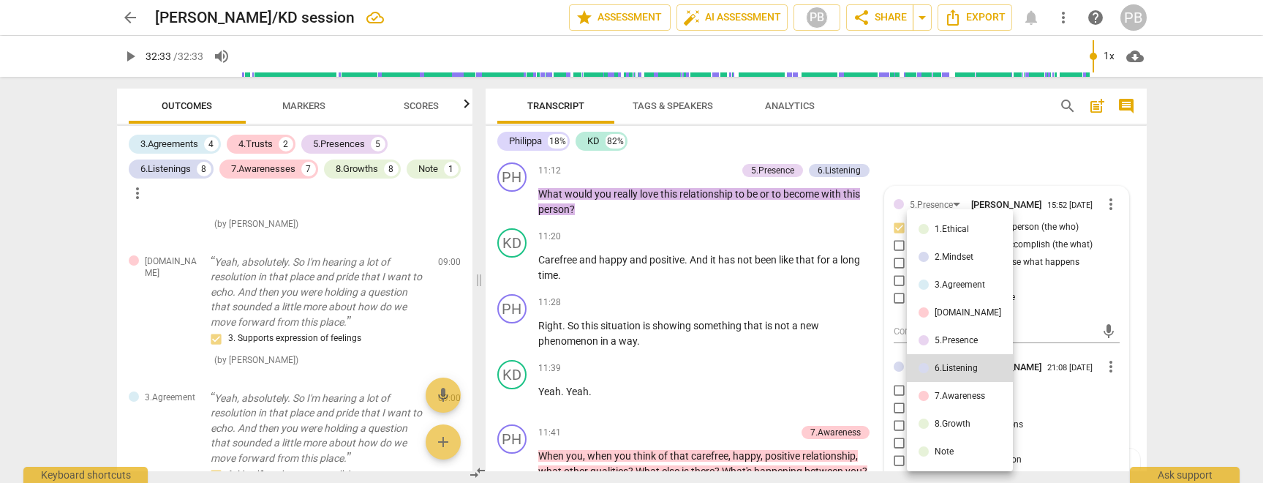
click at [952, 394] on div "7.Awareness" at bounding box center [959, 395] width 50 height 9
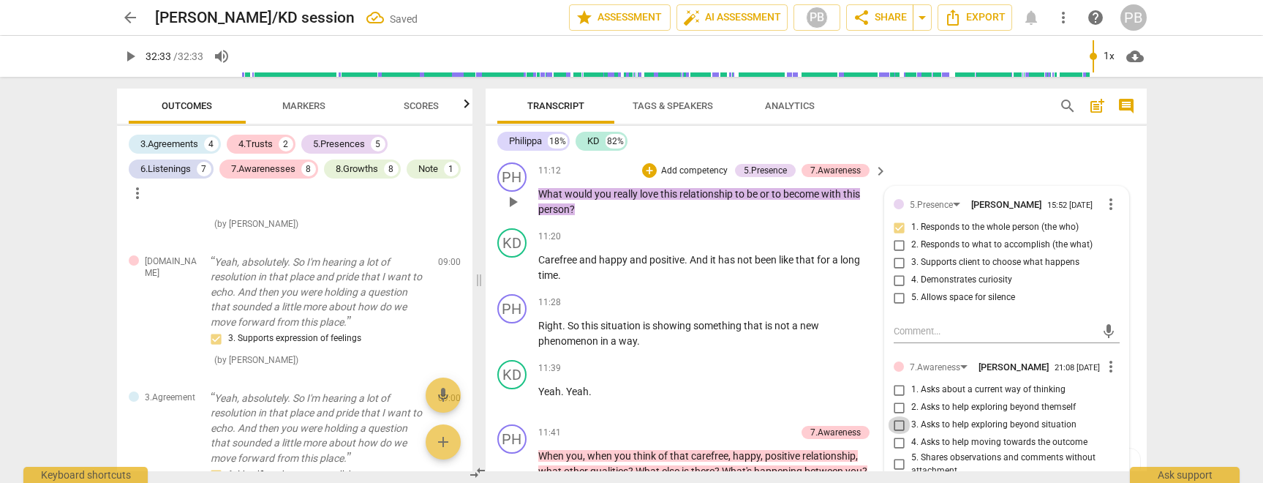
click at [899, 434] on input "3. Asks to help exploring beyond situation" at bounding box center [899, 425] width 23 height 18
checkbox input "true"
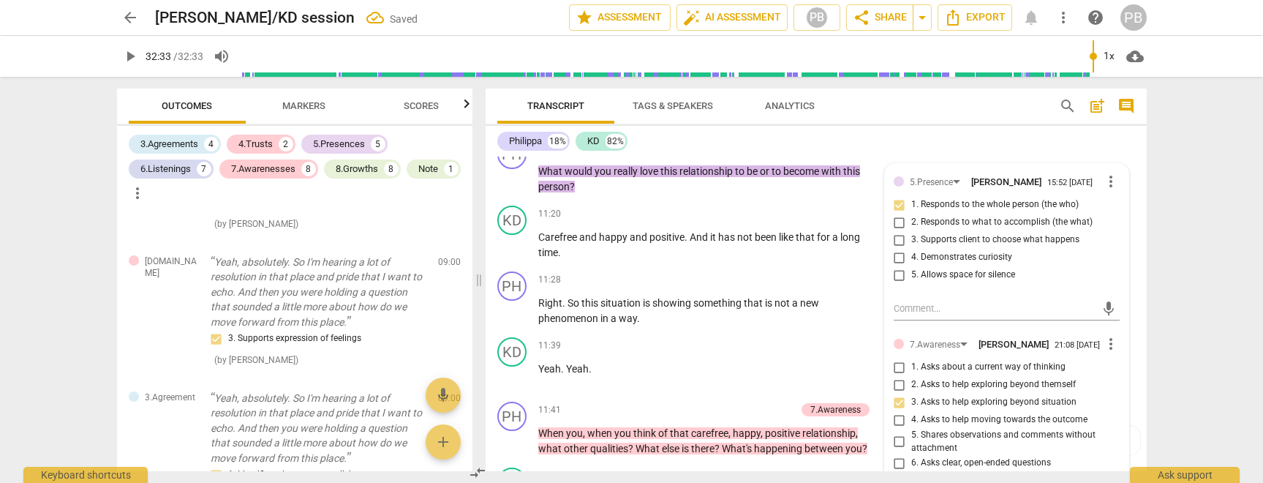
click at [1128, 150] on div "Philippa 18% KD 82%" at bounding box center [816, 141] width 638 height 25
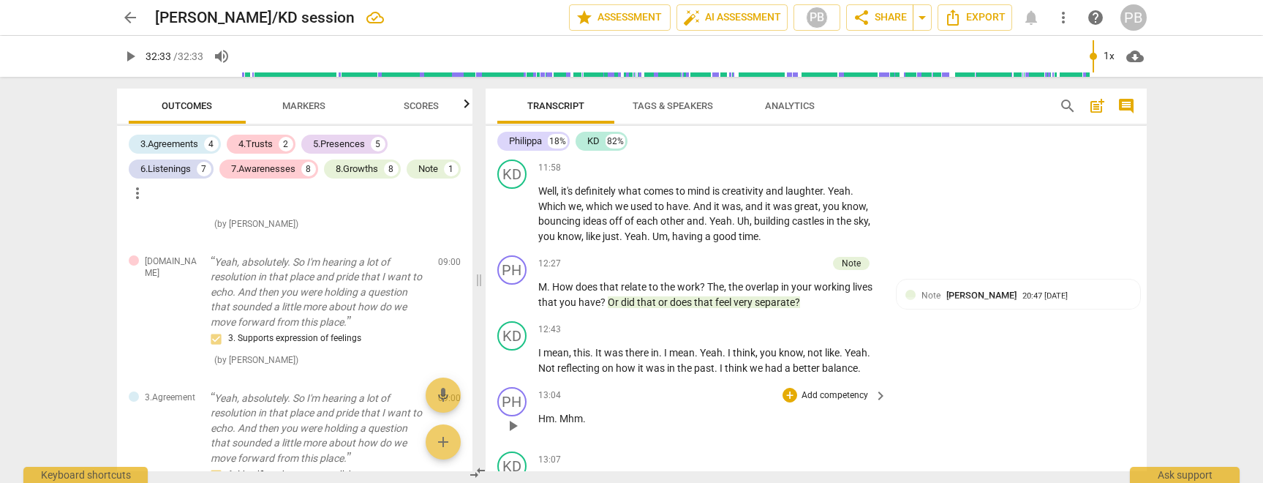
scroll to position [2552, 0]
type input "1953"
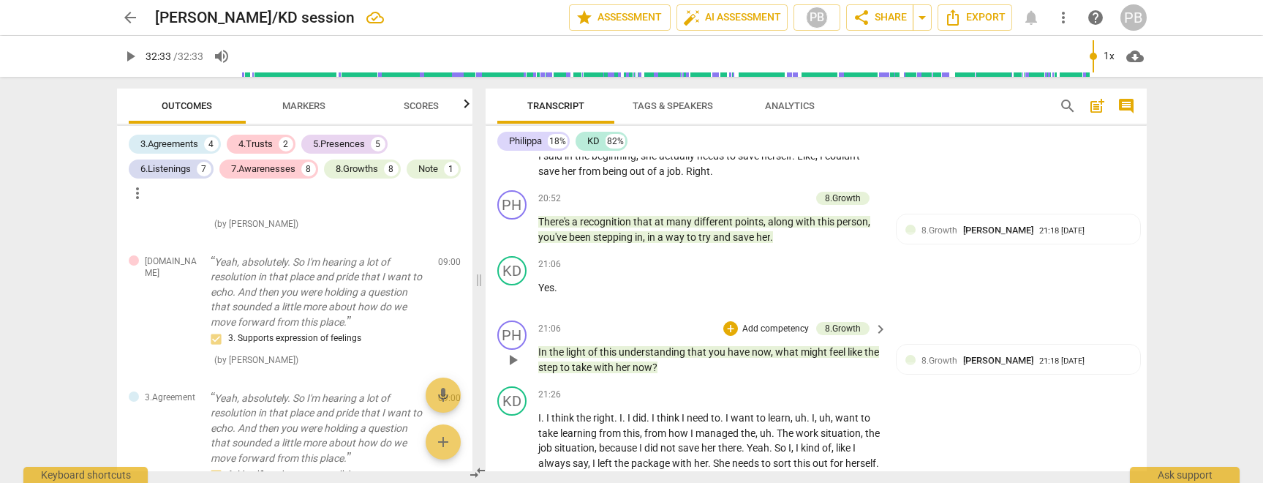
scroll to position [5216, 0]
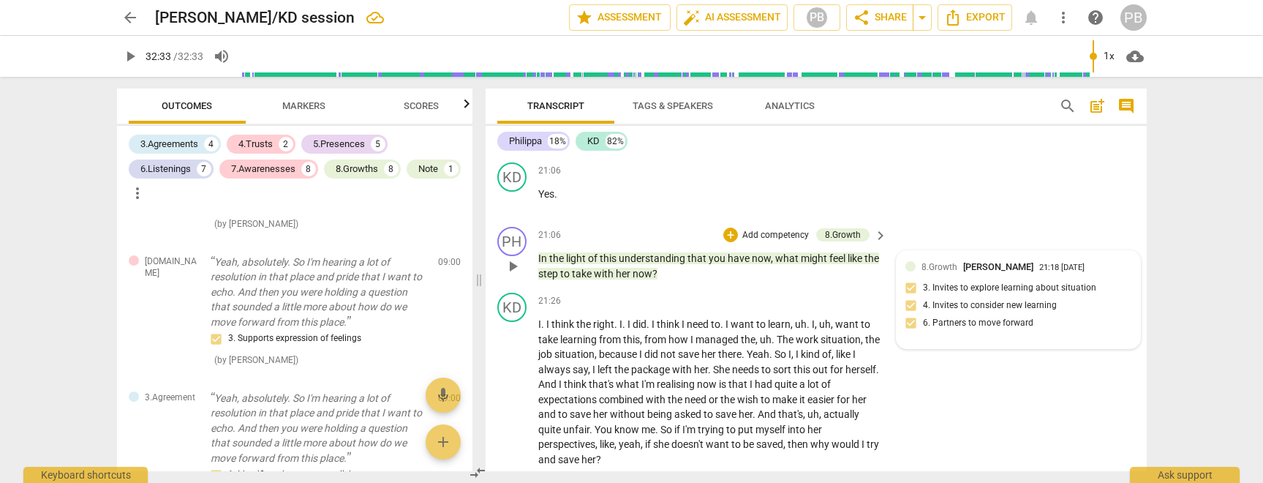
click at [910, 288] on div "8.Growth [PERSON_NAME] 21:18 [DATE] 3. Invites to explore learning about situat…" at bounding box center [1018, 300] width 226 height 80
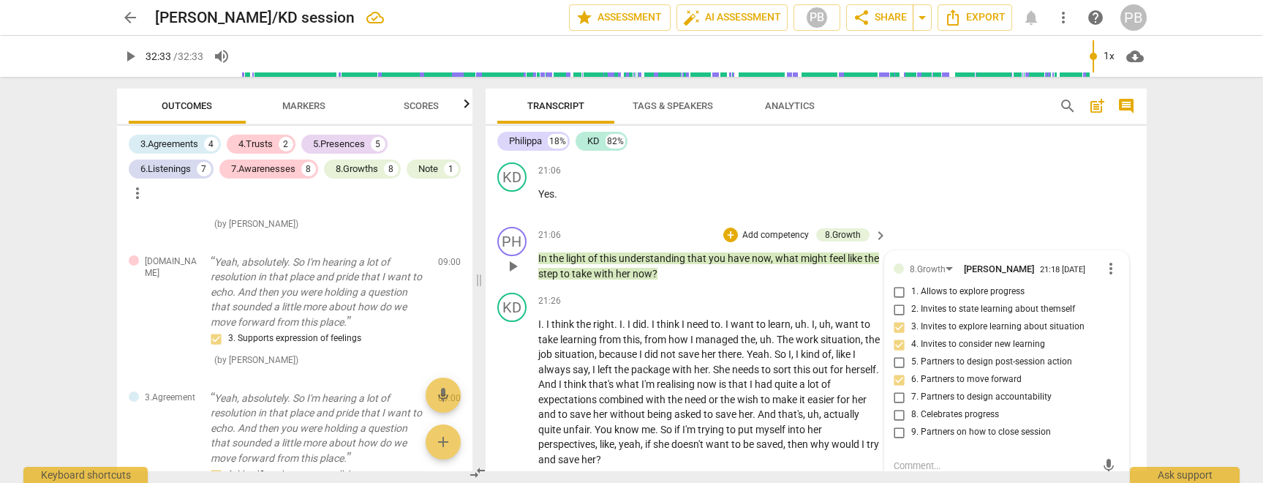
click at [895, 326] on input "3. Invites to explore learning about situation" at bounding box center [899, 327] width 23 height 18
click at [898, 325] on input "3. Invites to explore learning about situation" at bounding box center [899, 327] width 23 height 18
checkbox input "false"
click at [899, 343] on input "4. Invites to consider new learning" at bounding box center [899, 345] width 23 height 18
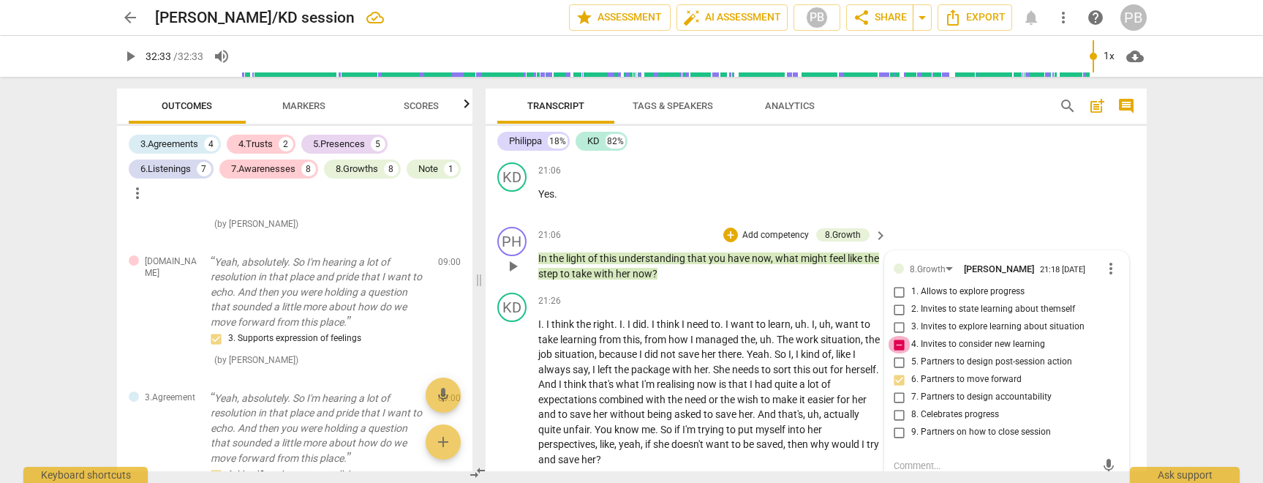
checkbox input "false"
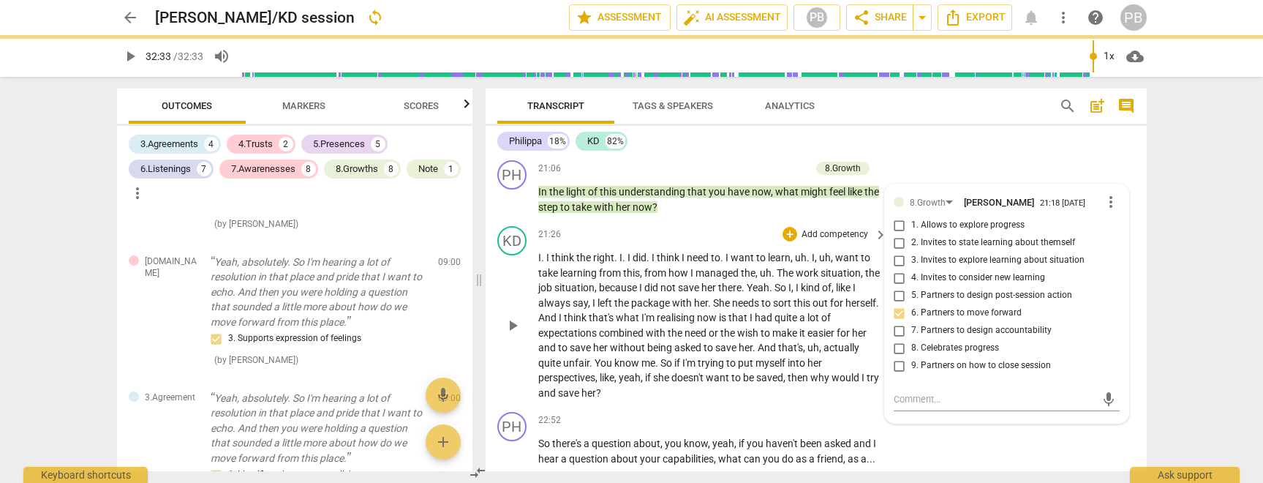
click at [853, 401] on div "KD play_arrow pause 21:26 + Add competency keyboard_arrow_right I . I think the…" at bounding box center [815, 313] width 661 height 186
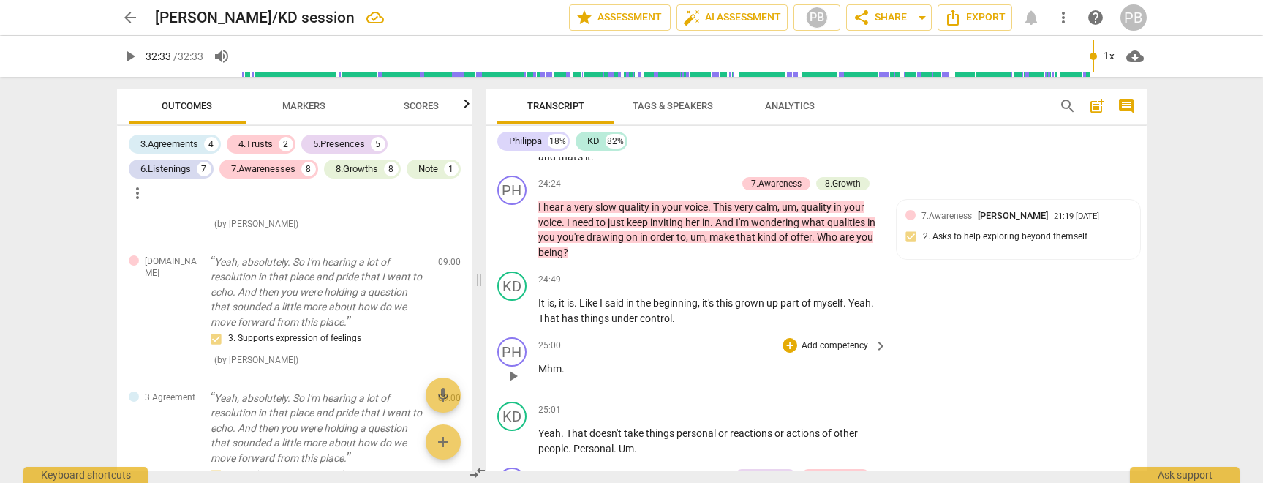
scroll to position [5772, 0]
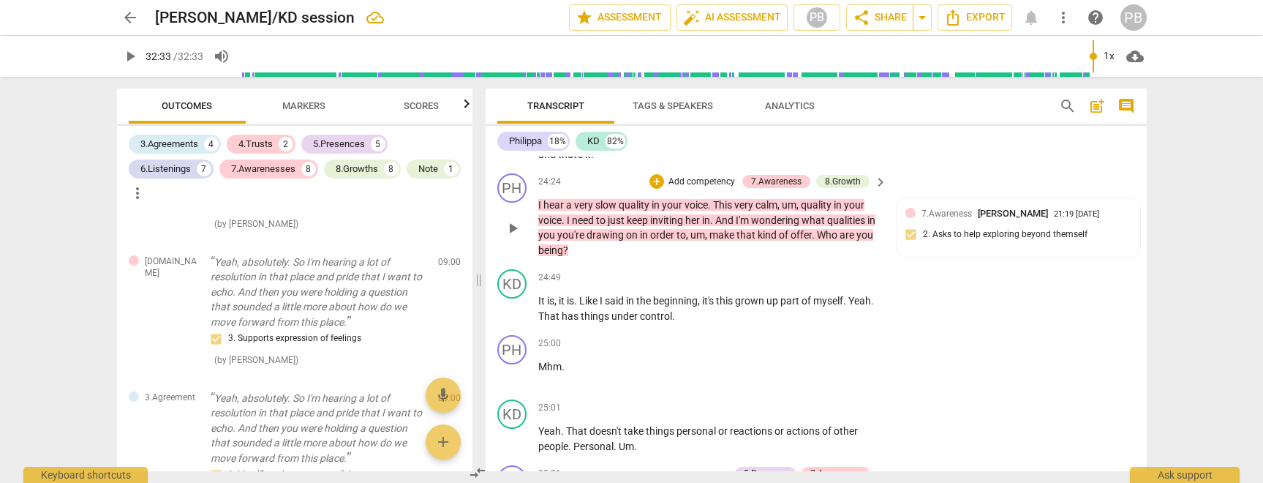
click at [708, 189] on p "Add competency" at bounding box center [701, 181] width 69 height 13
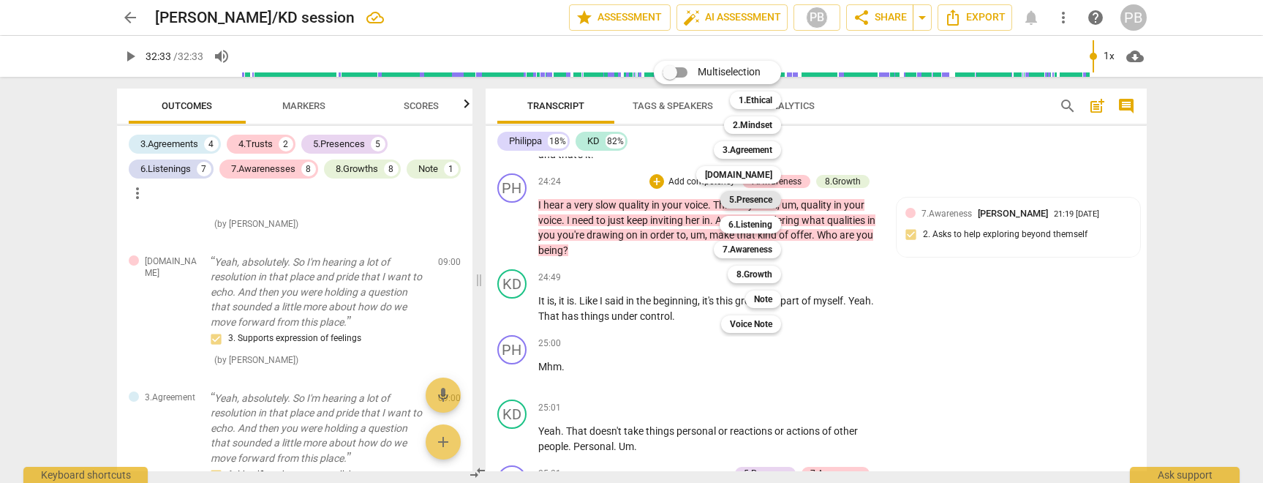
click at [743, 198] on b "5.Presence" at bounding box center [750, 200] width 43 height 18
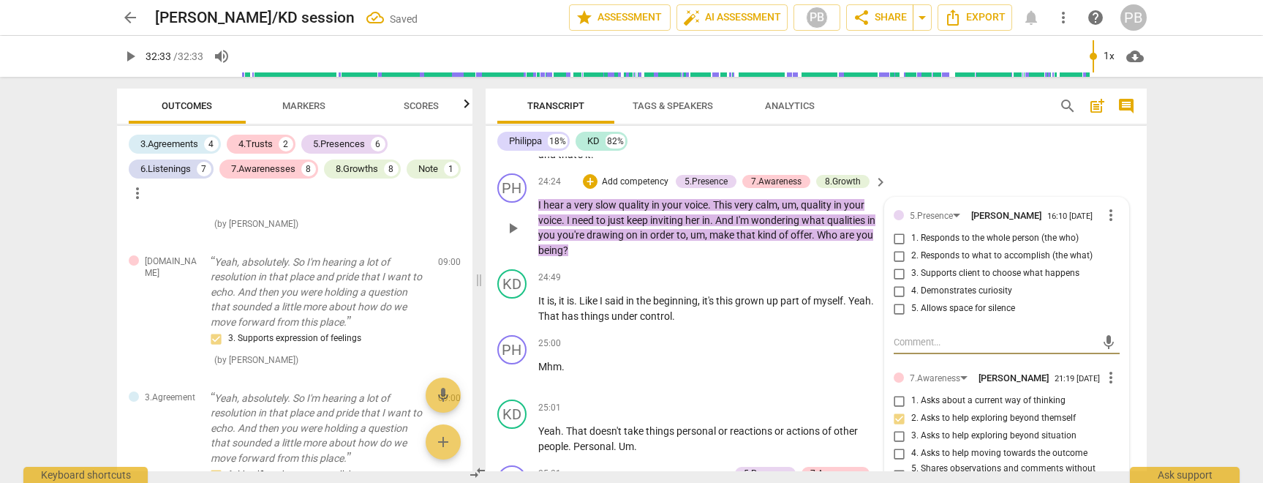
scroll to position [3175, 0]
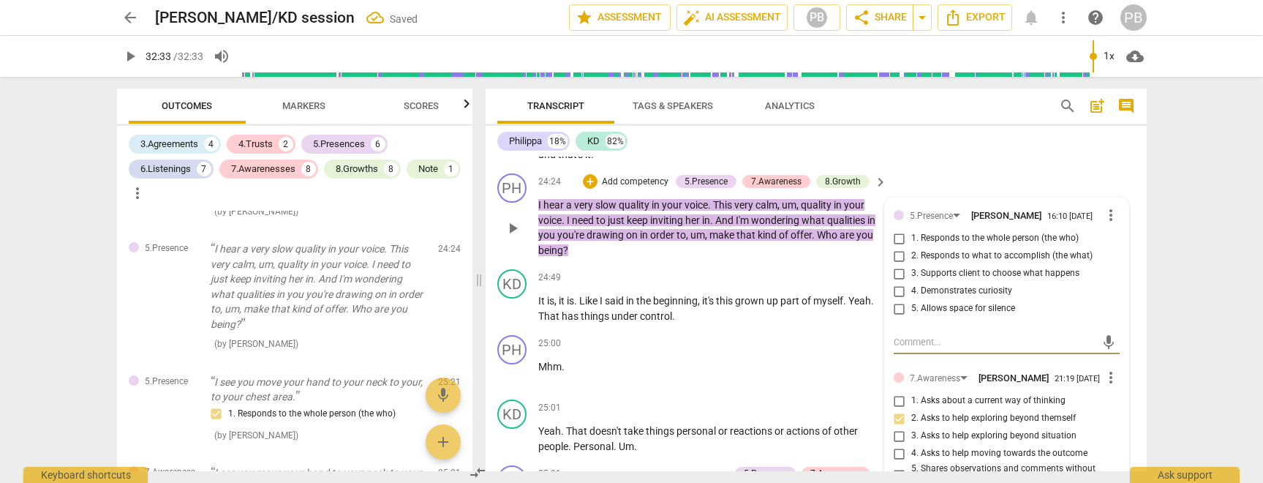
click at [894, 247] on input "1. Responds to the whole person (the who)" at bounding box center [899, 239] width 23 height 18
checkbox input "true"
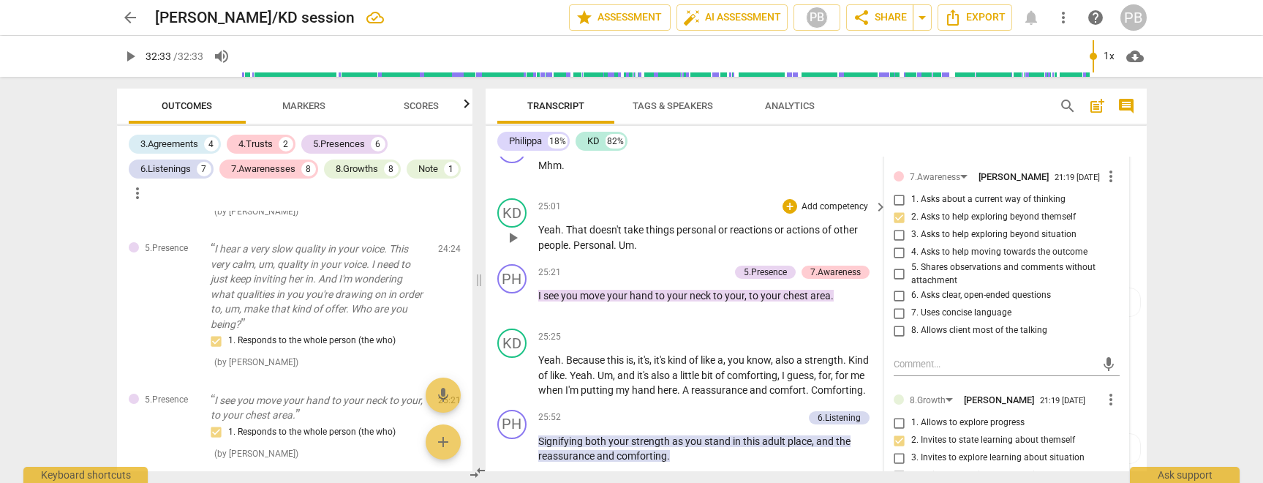
scroll to position [6033, 0]
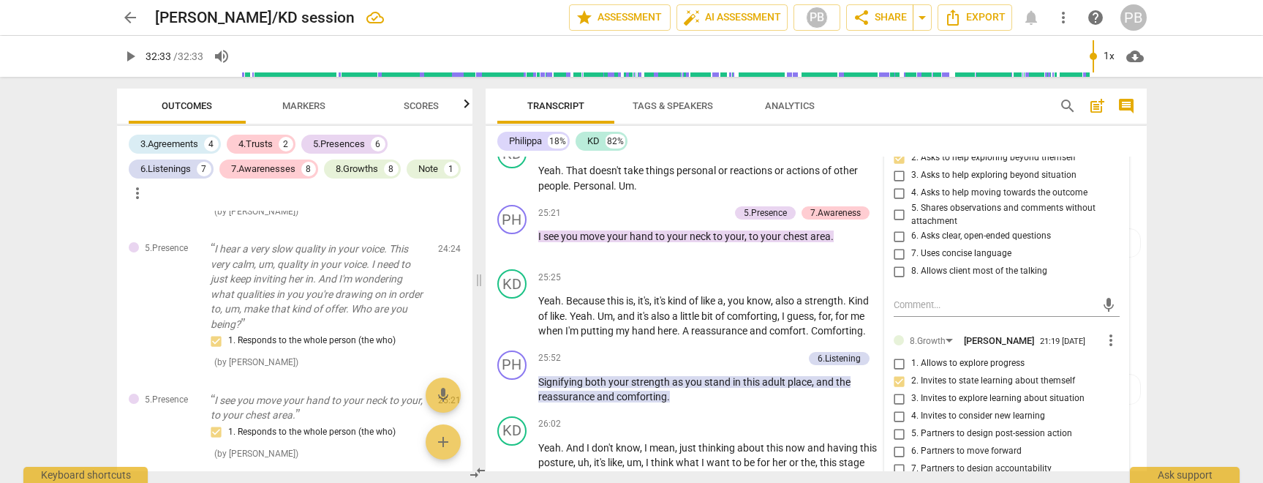
click at [899, 390] on input "2. Invites to state learning about themself" at bounding box center [899, 381] width 23 height 18
checkbox input "false"
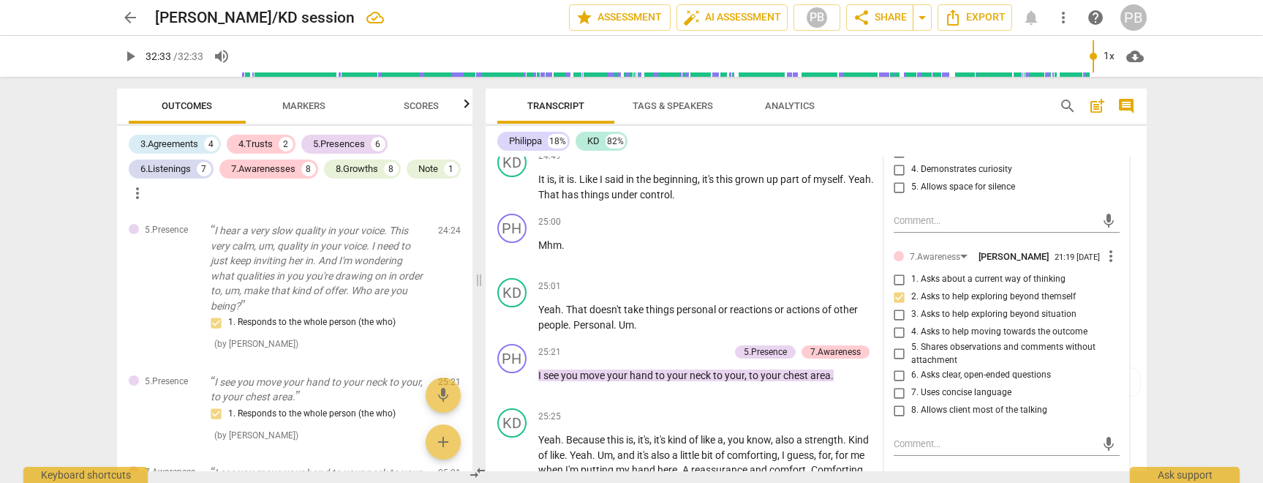
scroll to position [5894, 0]
click at [740, 380] on span "your" at bounding box center [735, 374] width 20 height 12
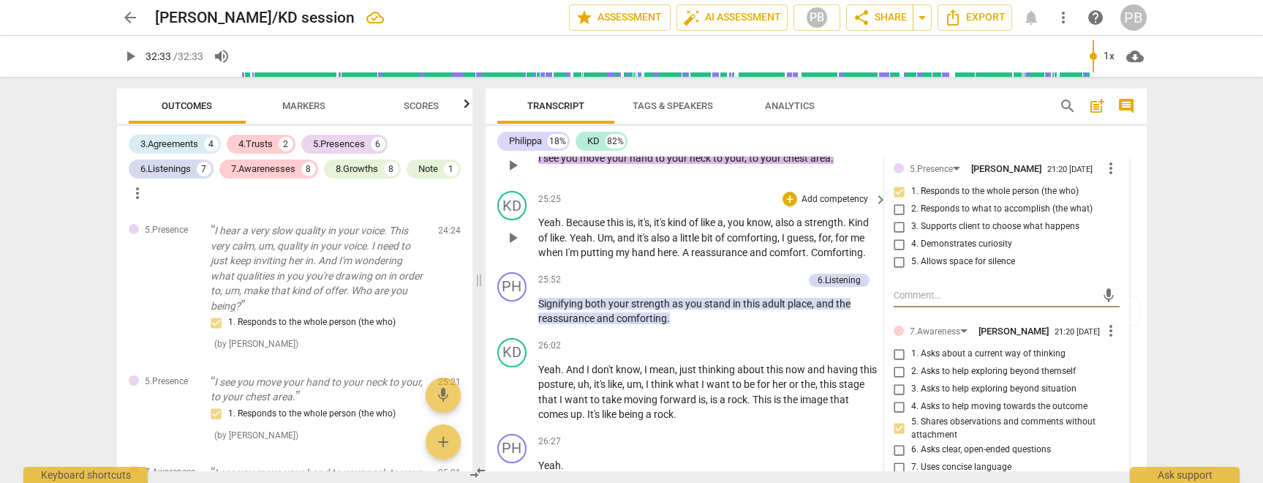
scroll to position [5992, 0]
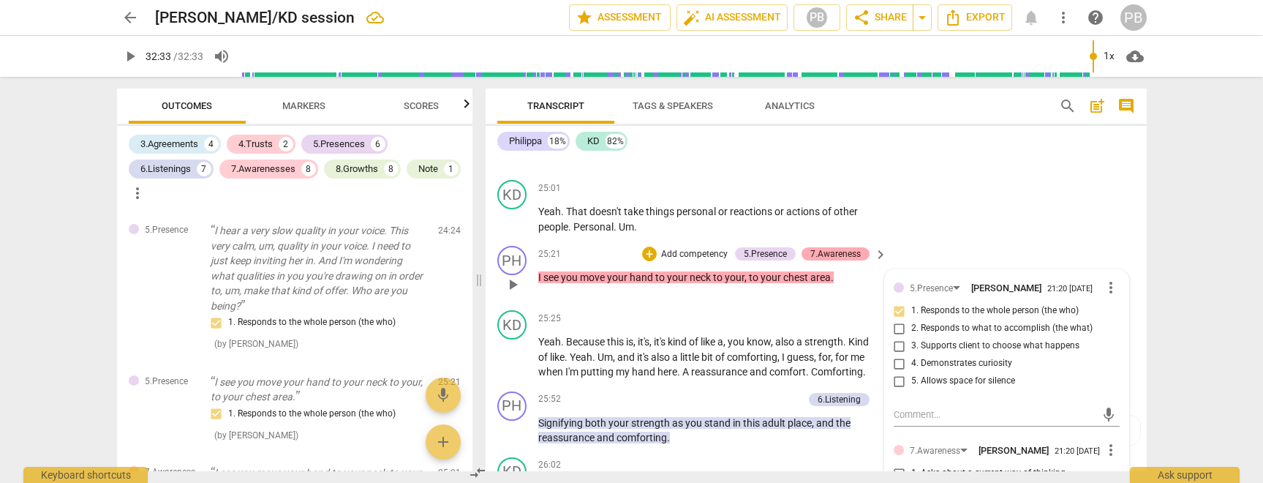
click at [837, 260] on div "7.Awareness" at bounding box center [835, 253] width 50 height 13
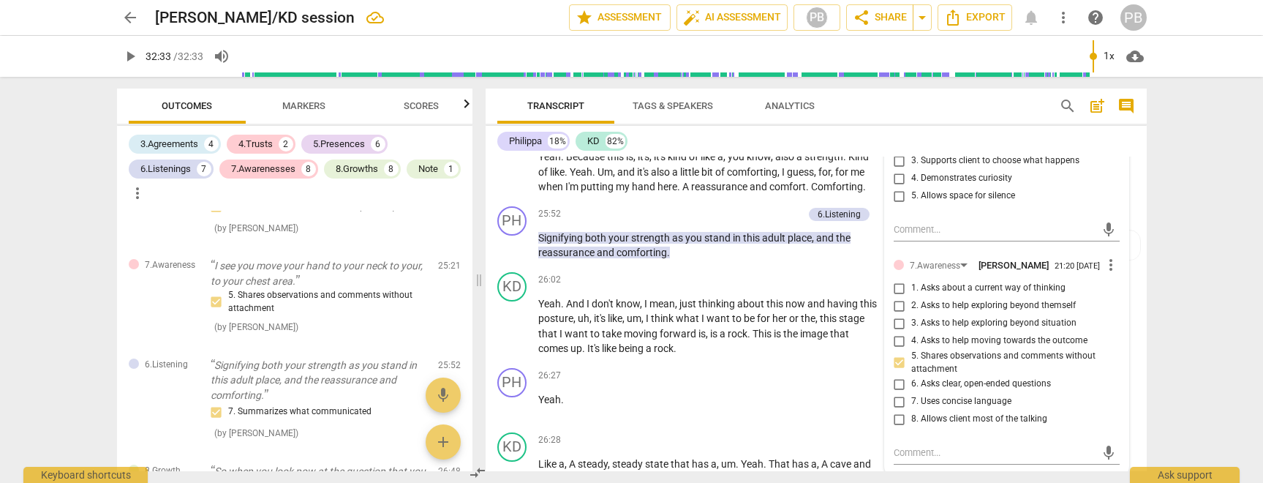
scroll to position [6174, 0]
click at [298, 106] on span "Markers" at bounding box center [303, 105] width 43 height 11
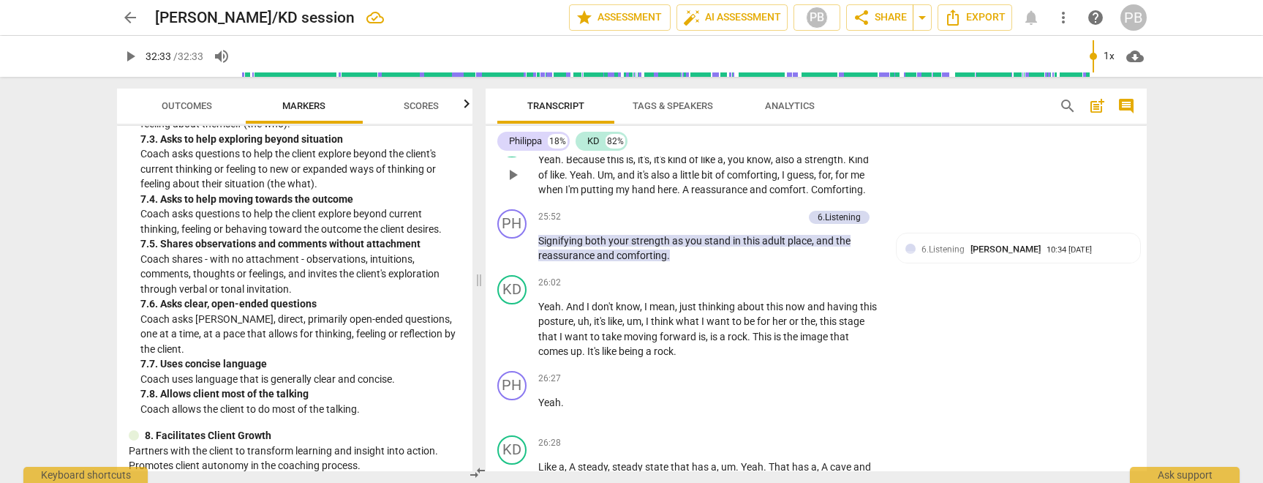
scroll to position [6064, 0]
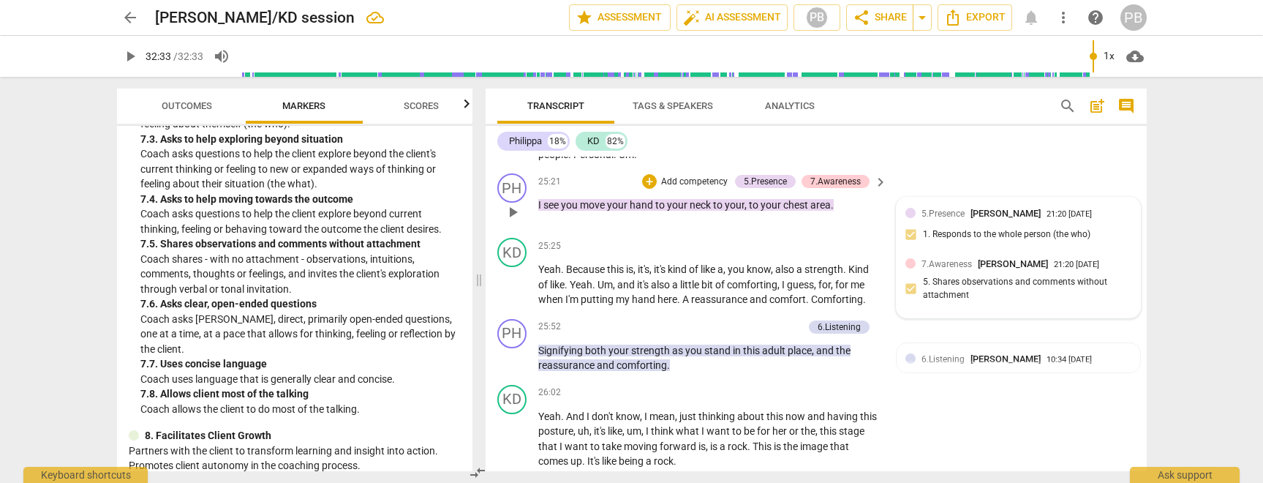
click at [931, 300] on div "7.Awareness [PERSON_NAME] 21:20 [DATE] 5. Shares observations and comments with…" at bounding box center [1018, 283] width 226 height 53
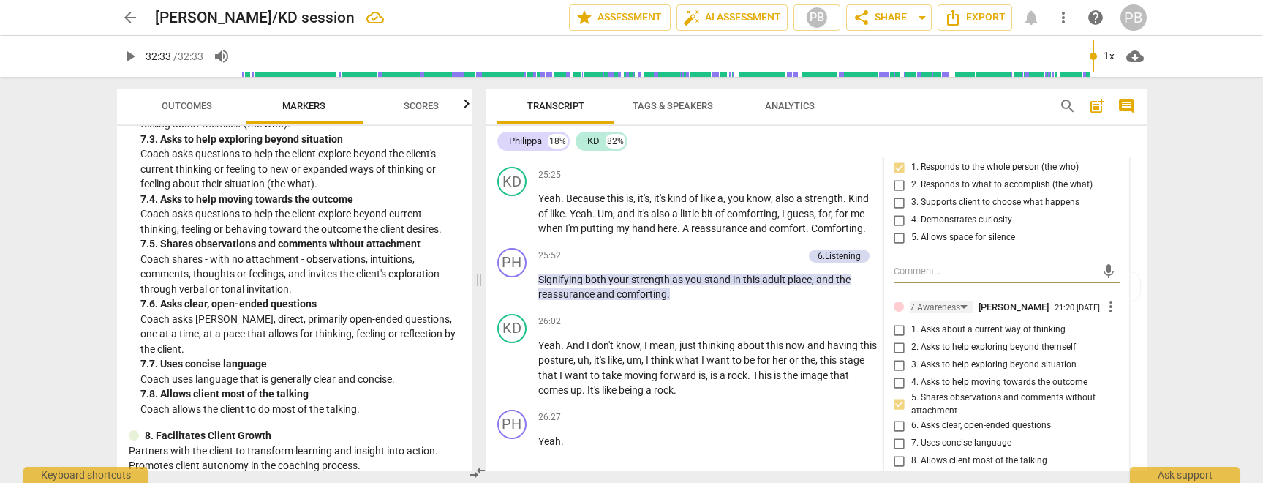
scroll to position [6178, 0]
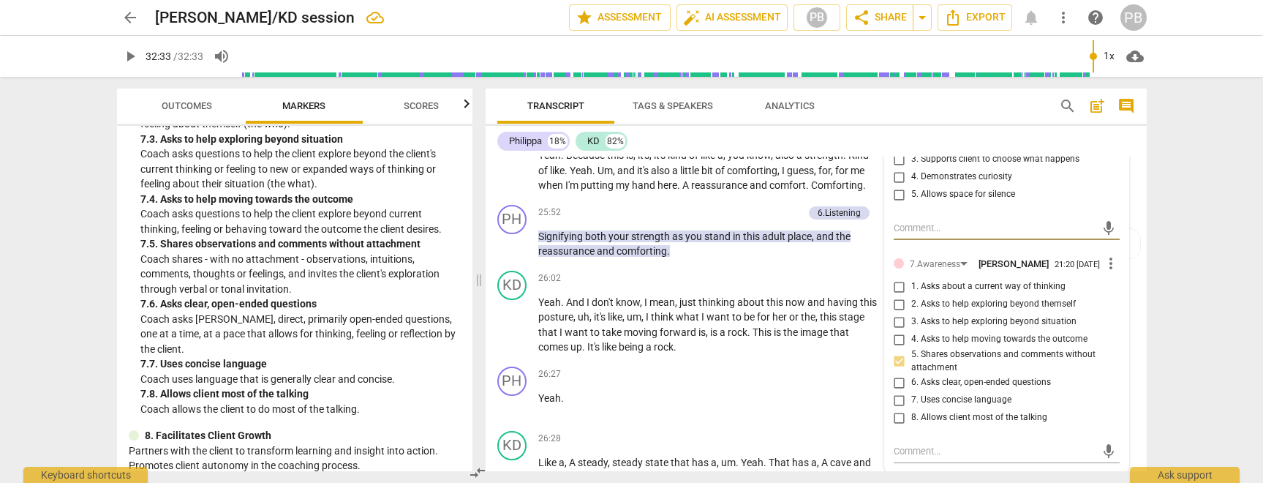
click at [900, 370] on input "5. Shares observations and comments without attachment" at bounding box center [899, 361] width 23 height 18
checkbox input "false"
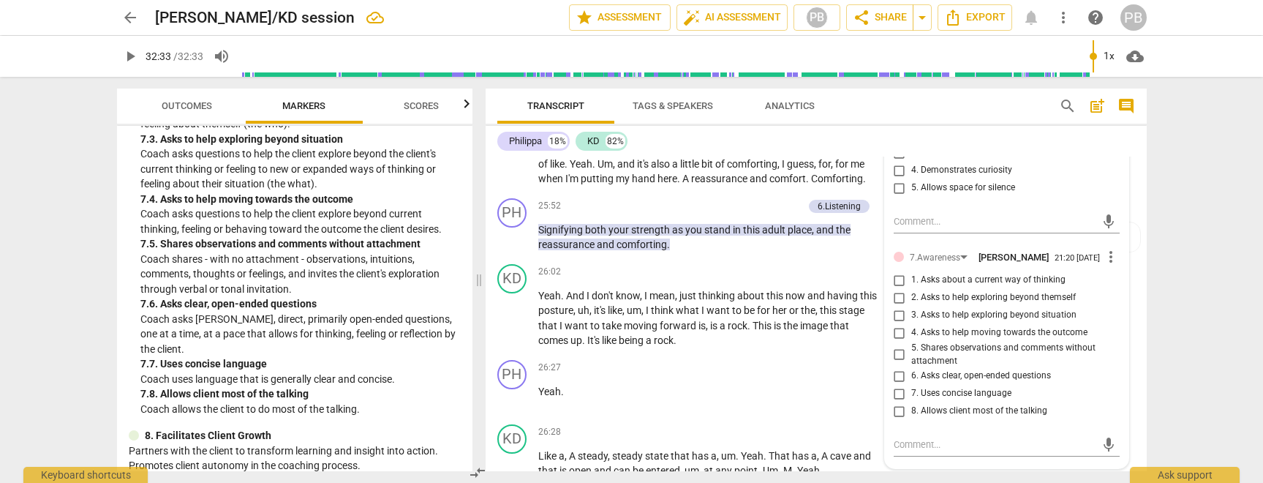
scroll to position [6189, 0]
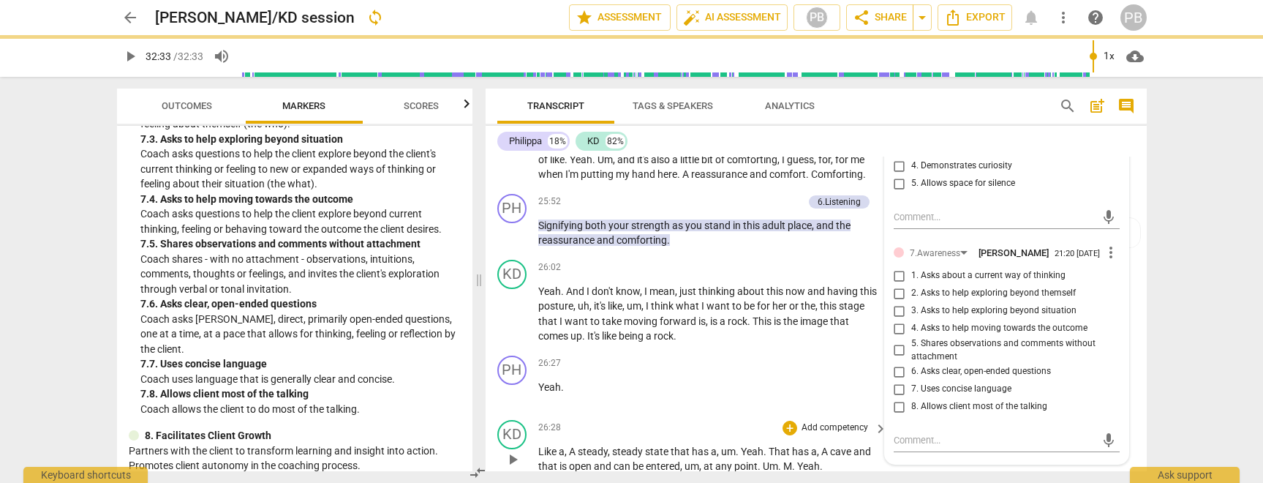
click at [929, 462] on div "KD play_arrow pause 26:28 + Add competency keyboard_arrow_right Like a , A stea…" at bounding box center [815, 447] width 661 height 66
click at [931, 436] on div "KD play_arrow pause 26:28 + Add competency keyboard_arrow_right Like a , A stea…" at bounding box center [815, 447] width 661 height 66
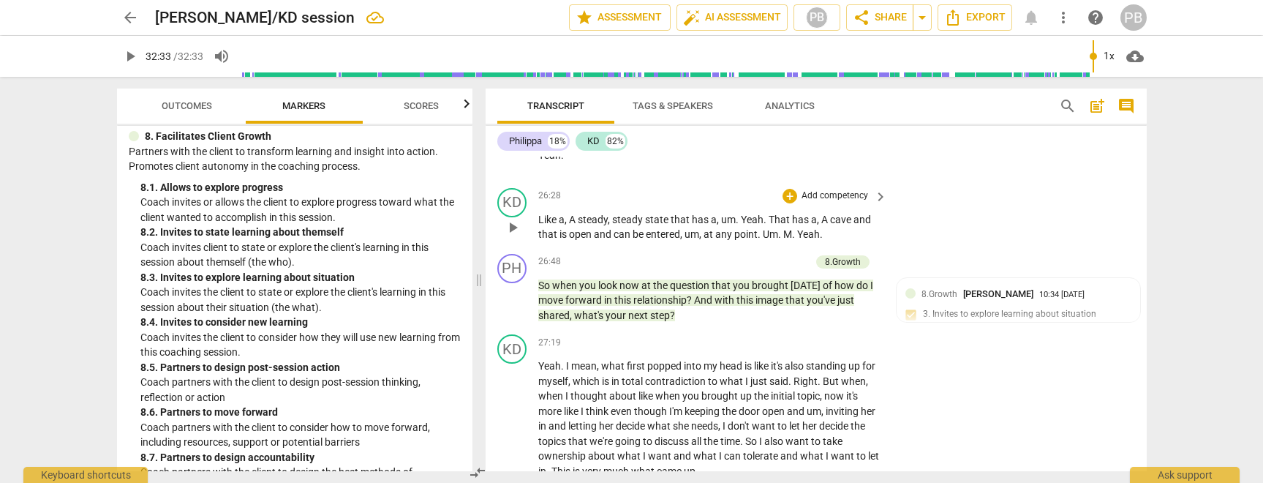
scroll to position [6342, 0]
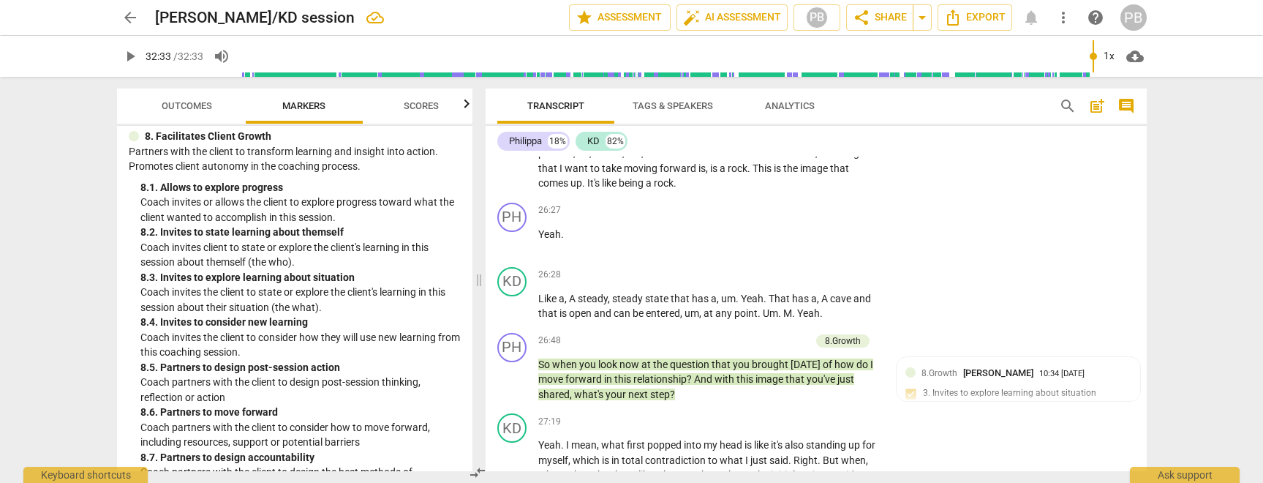
drag, startPoint x: 849, startPoint y: 352, endPoint x: 879, endPoint y: 352, distance: 30.0
click at [850, 347] on div "8.Growth" at bounding box center [843, 340] width 36 height 13
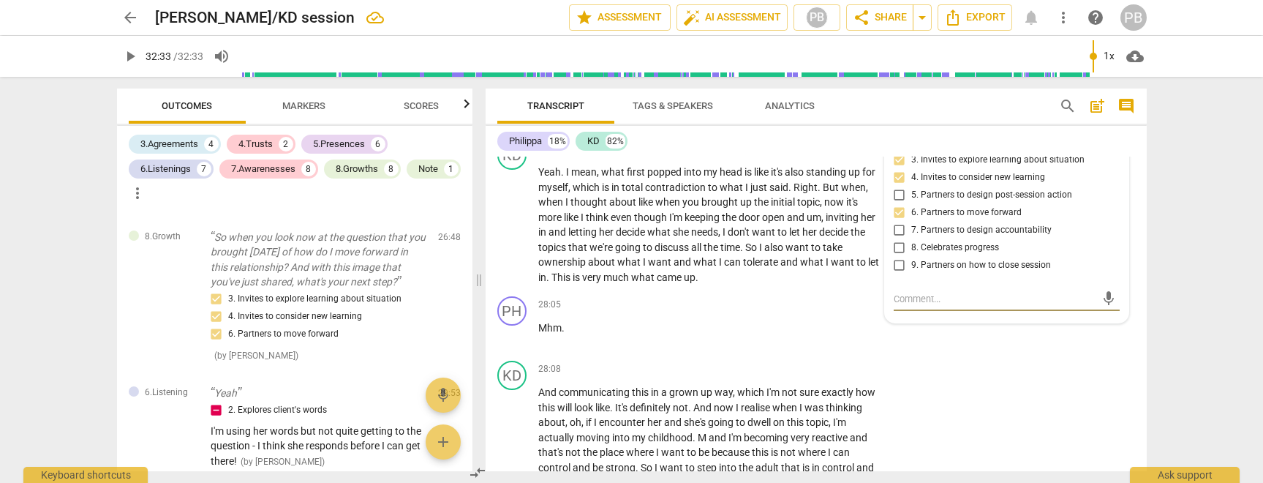
scroll to position [3590, 0]
click at [899, 204] on input "5. Partners to design post-session action" at bounding box center [899, 195] width 23 height 18
checkbox input "true"
click at [898, 222] on input "6. Partners to move forward" at bounding box center [899, 213] width 23 height 18
click at [899, 222] on input "6. Partners to move forward" at bounding box center [899, 213] width 23 height 18
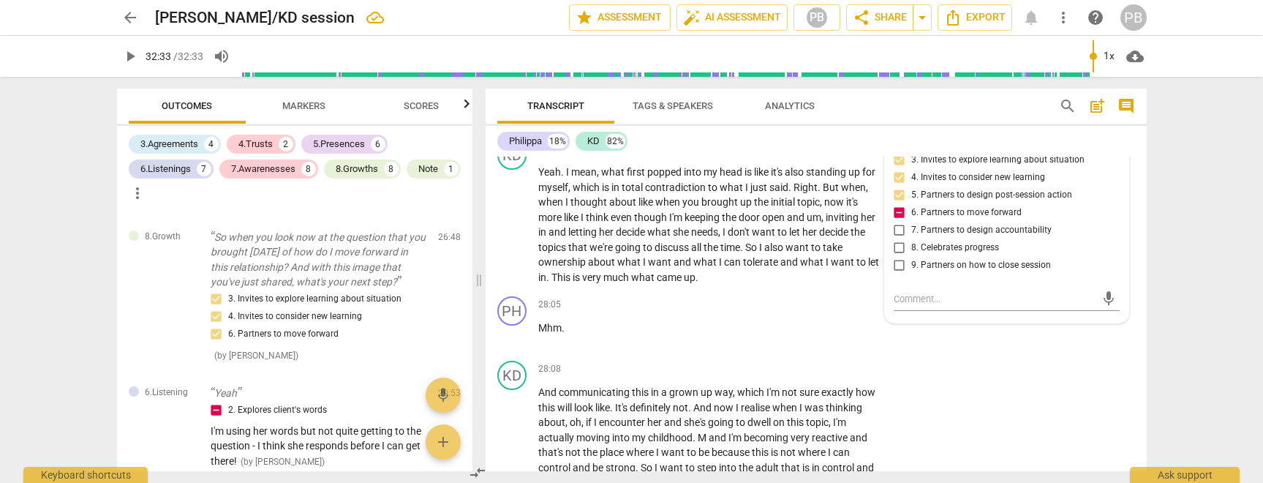
checkbox input "false"
click at [899, 186] on input "4. Invites to consider new learning" at bounding box center [899, 178] width 23 height 18
click at [898, 186] on input "4. Invites to consider new learning" at bounding box center [899, 178] width 23 height 18
checkbox input "false"
click at [899, 169] on input "3. Invites to explore learning about situation" at bounding box center [899, 160] width 23 height 18
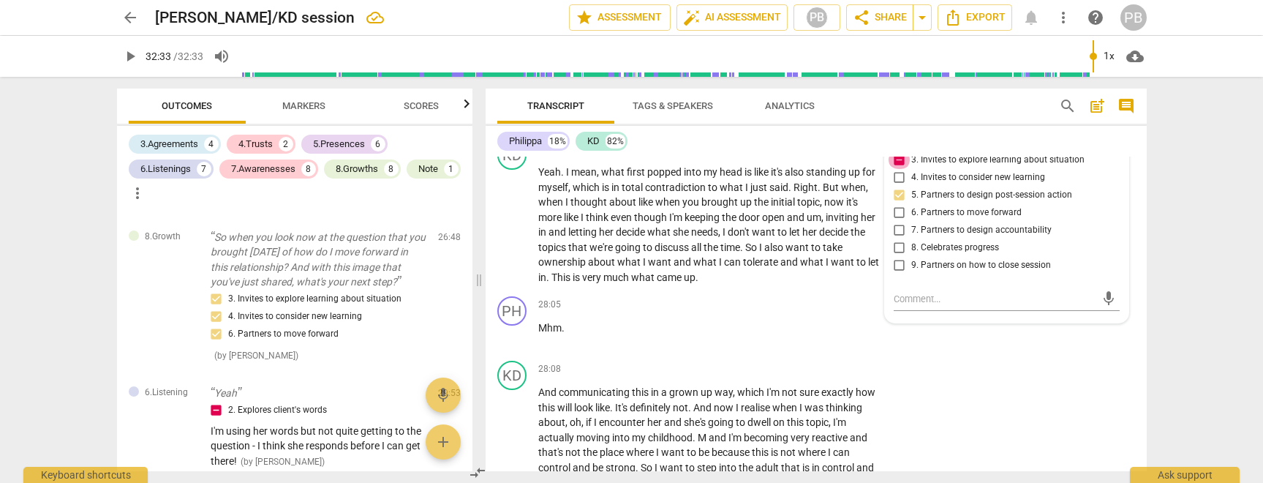
click at [899, 169] on input "3. Invites to explore learning about situation" at bounding box center [899, 160] width 23 height 18
checkbox input "false"
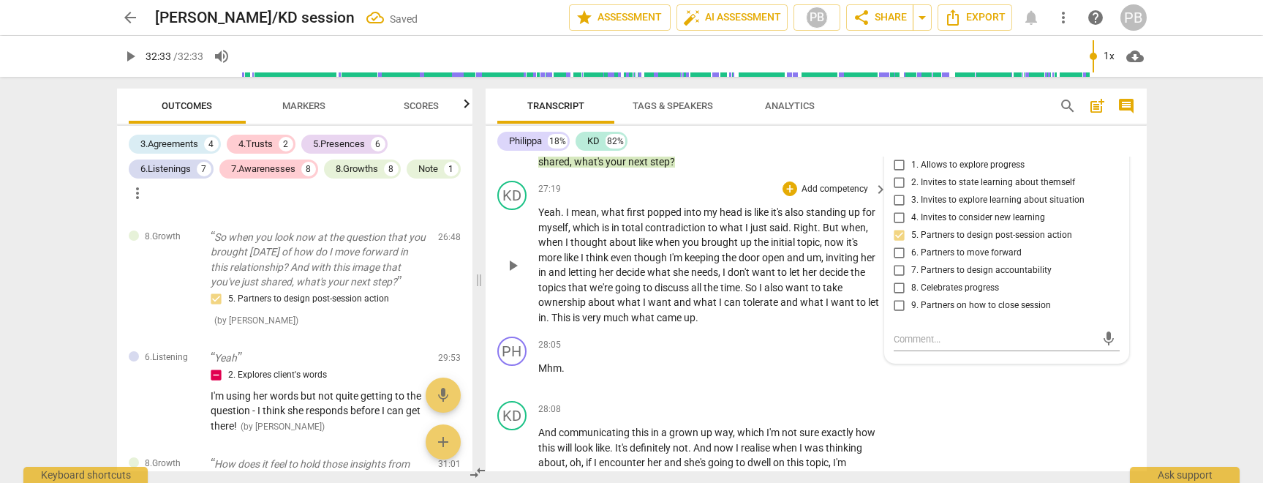
scroll to position [6389, 0]
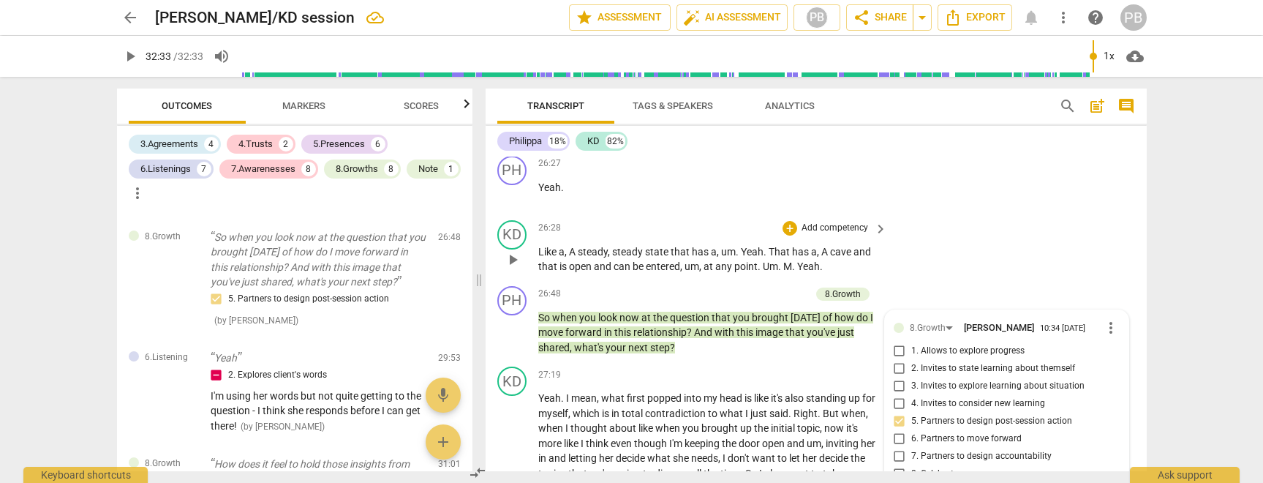
click at [948, 280] on div "KD play_arrow pause 26:28 + Add competency keyboard_arrow_right Like a , A stea…" at bounding box center [815, 247] width 661 height 66
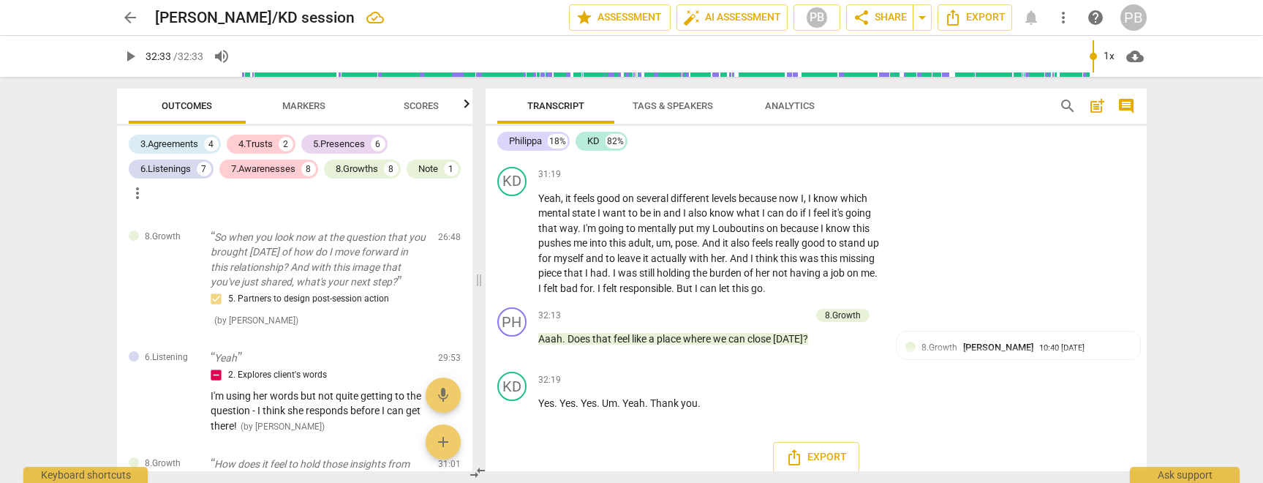
scroll to position [7904, 0]
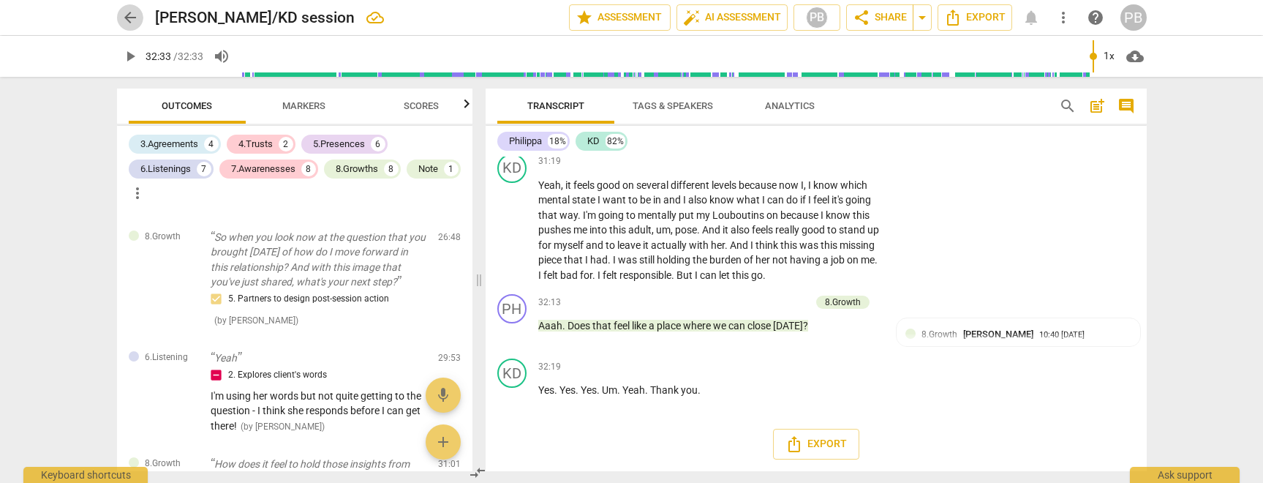
click at [129, 16] on span "arrow_back" at bounding box center [130, 18] width 18 height 18
